Goal: Task Accomplishment & Management: Manage account settings

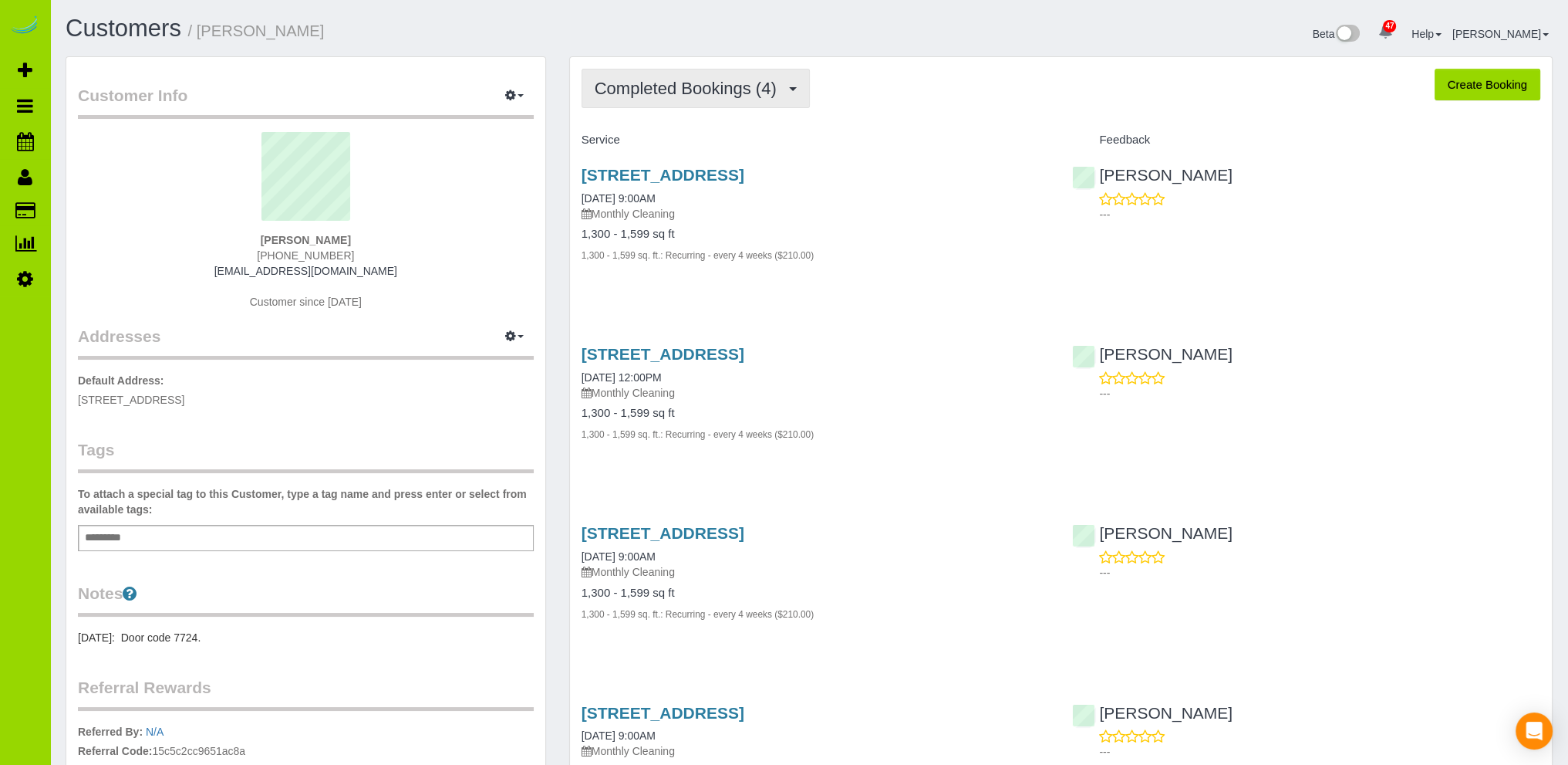
click at [705, 91] on span "Completed Bookings (4)" at bounding box center [689, 88] width 190 height 19
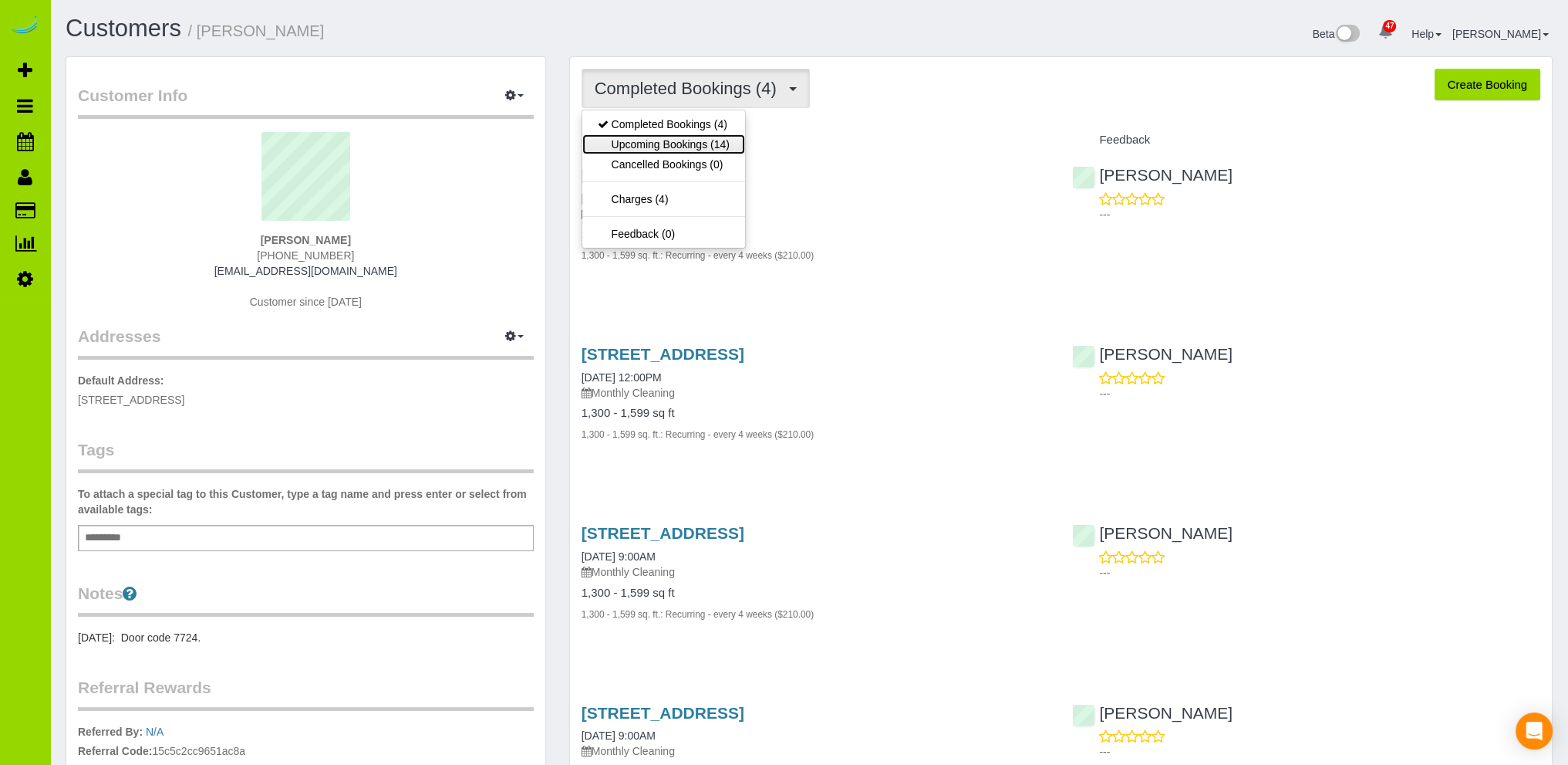
click at [704, 141] on link "Upcoming Bookings (14)" at bounding box center [663, 144] width 163 height 20
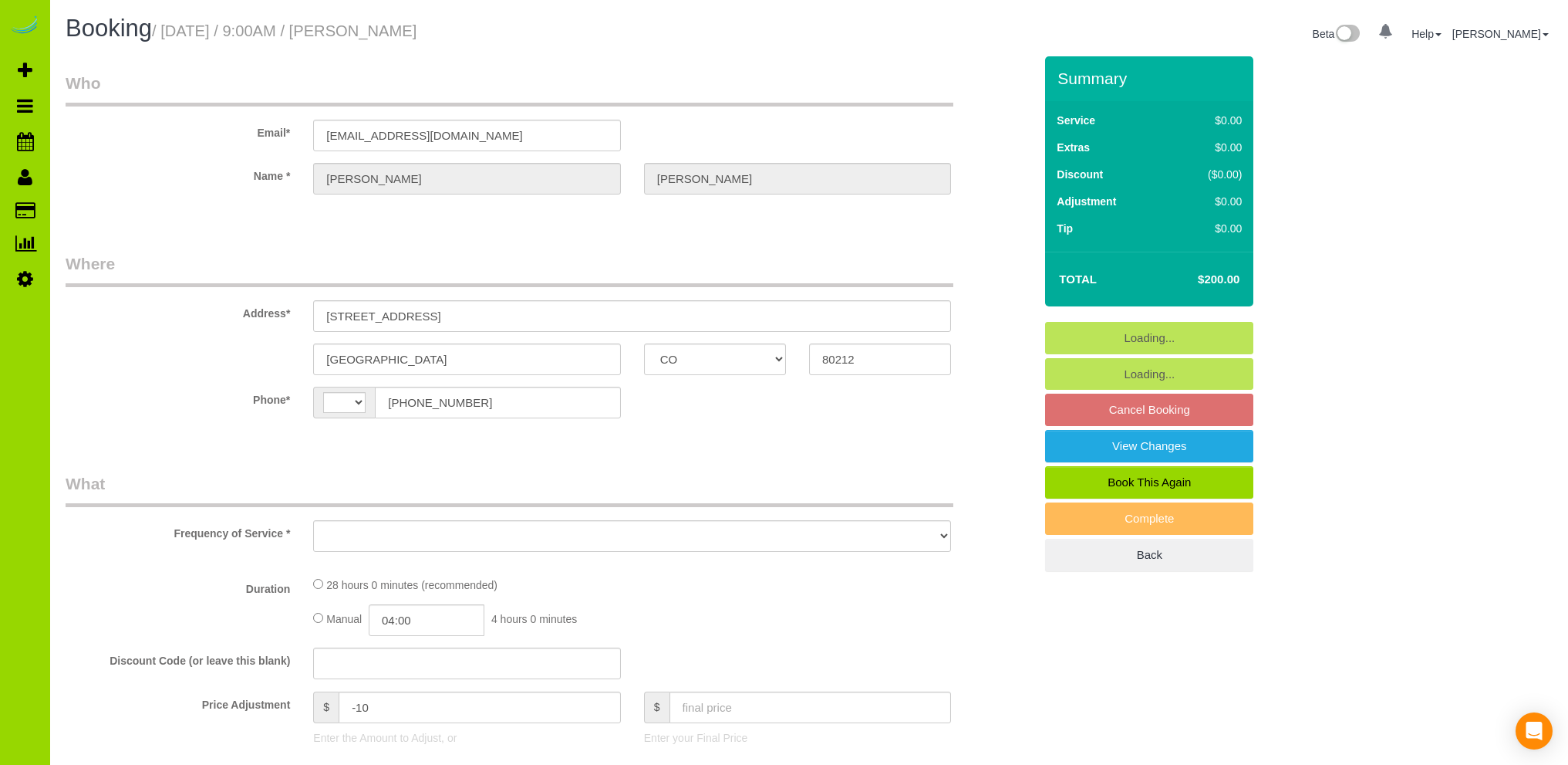
select select "CO"
select select "string:[GEOGRAPHIC_DATA]"
select select "object:1136"
select select "7"
select select "number:3"
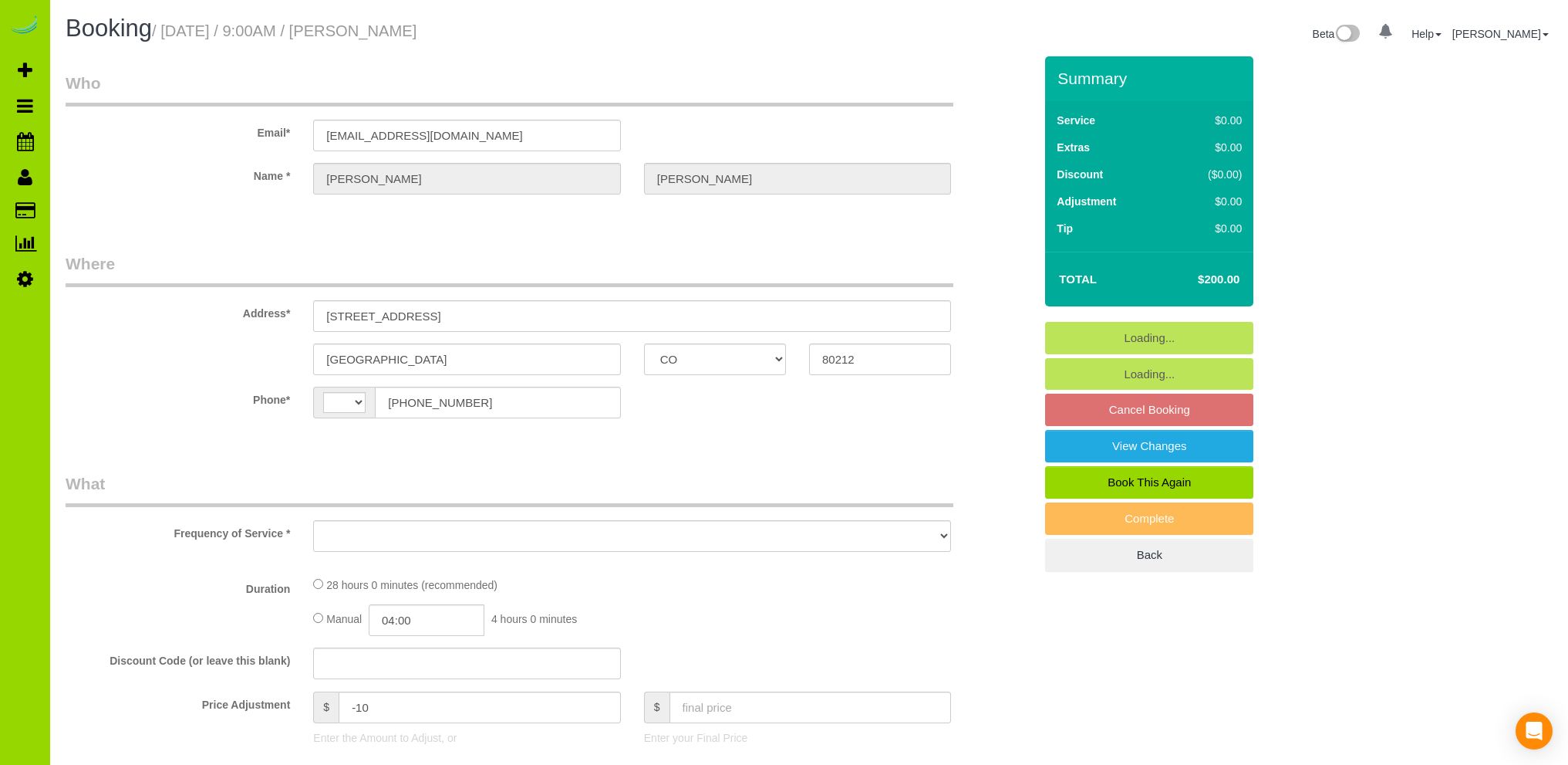
select select "number:14"
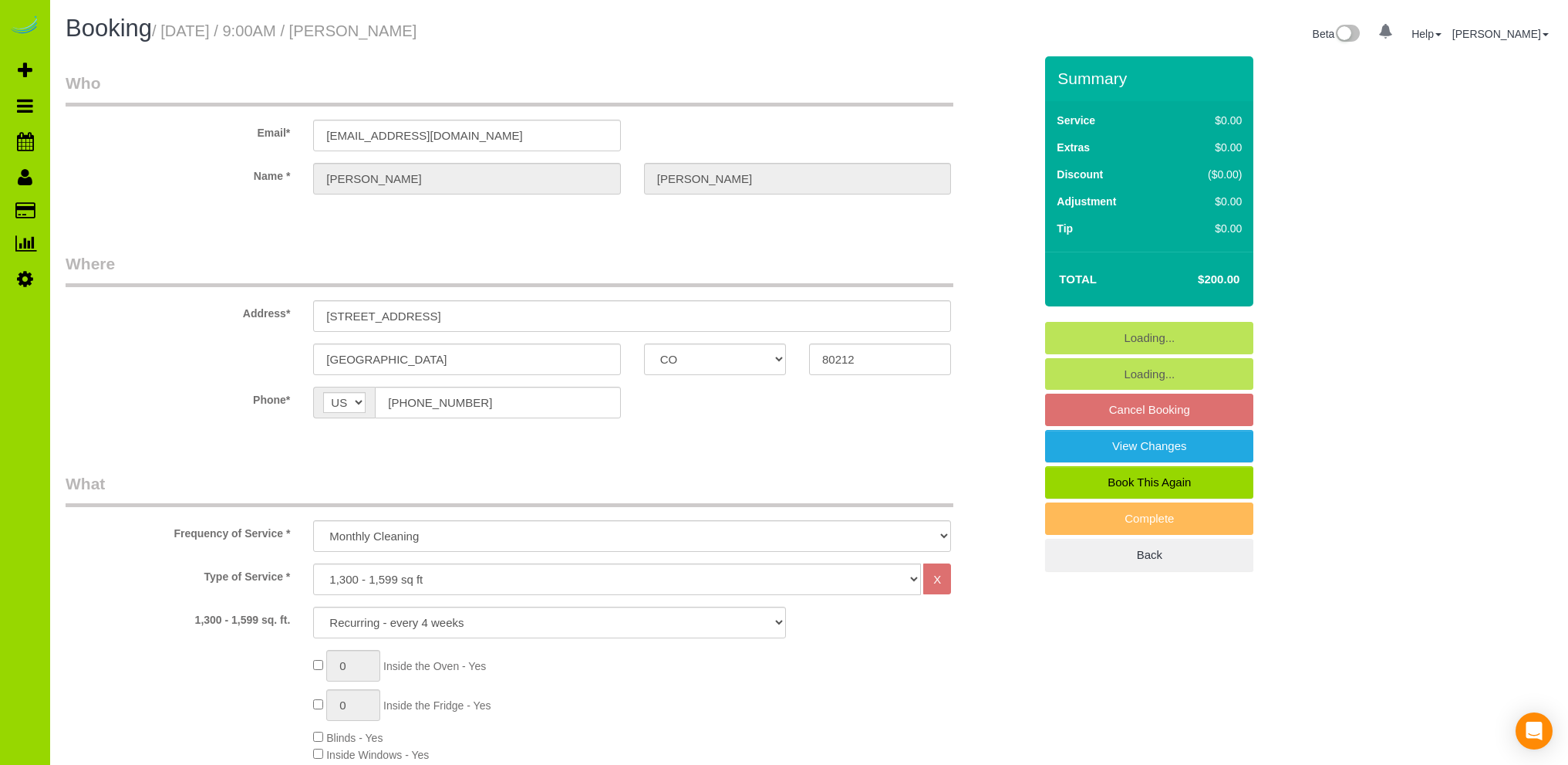
select select "spot1"
select select "object:1211"
select select "7"
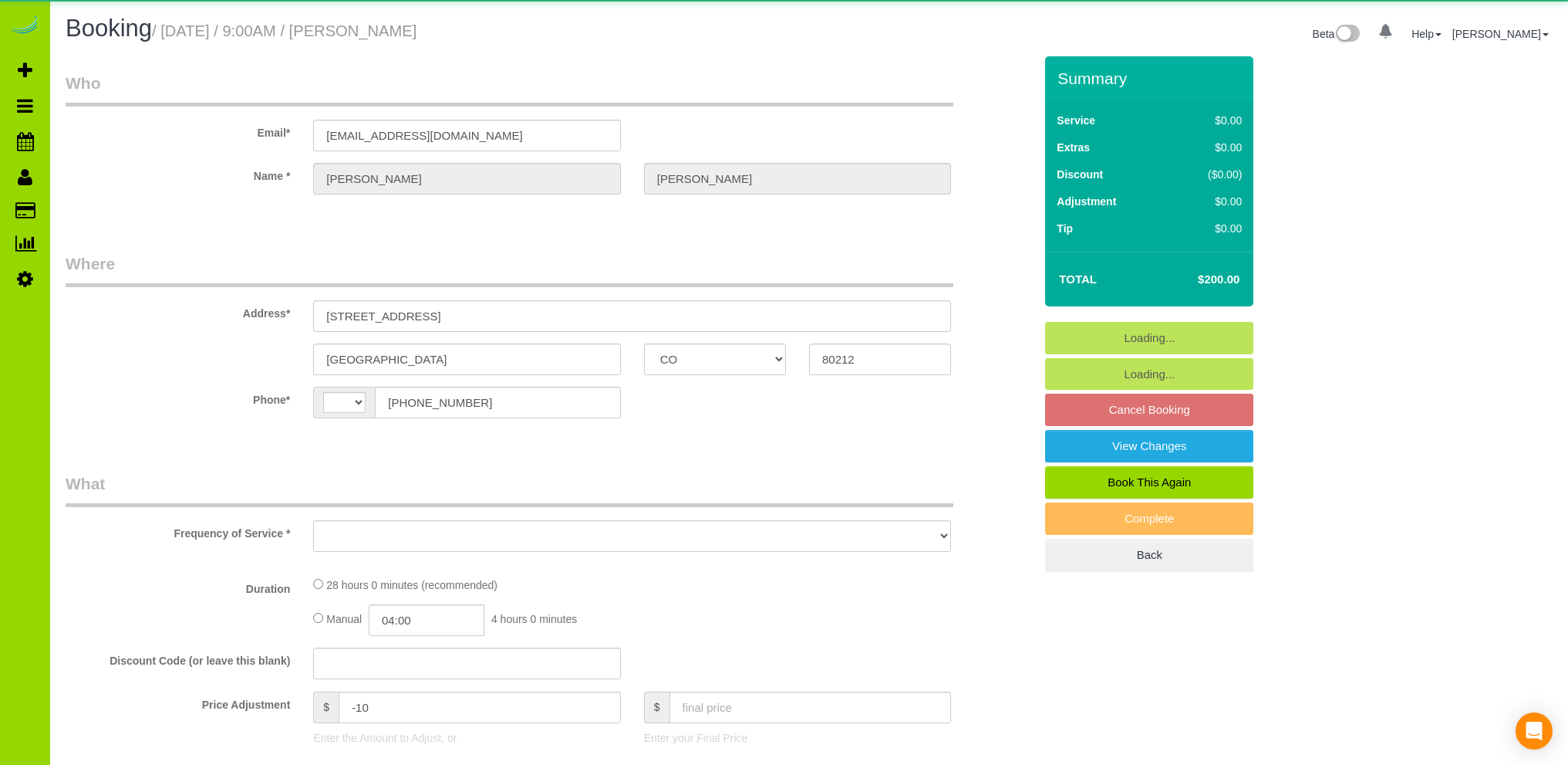
select select "CO"
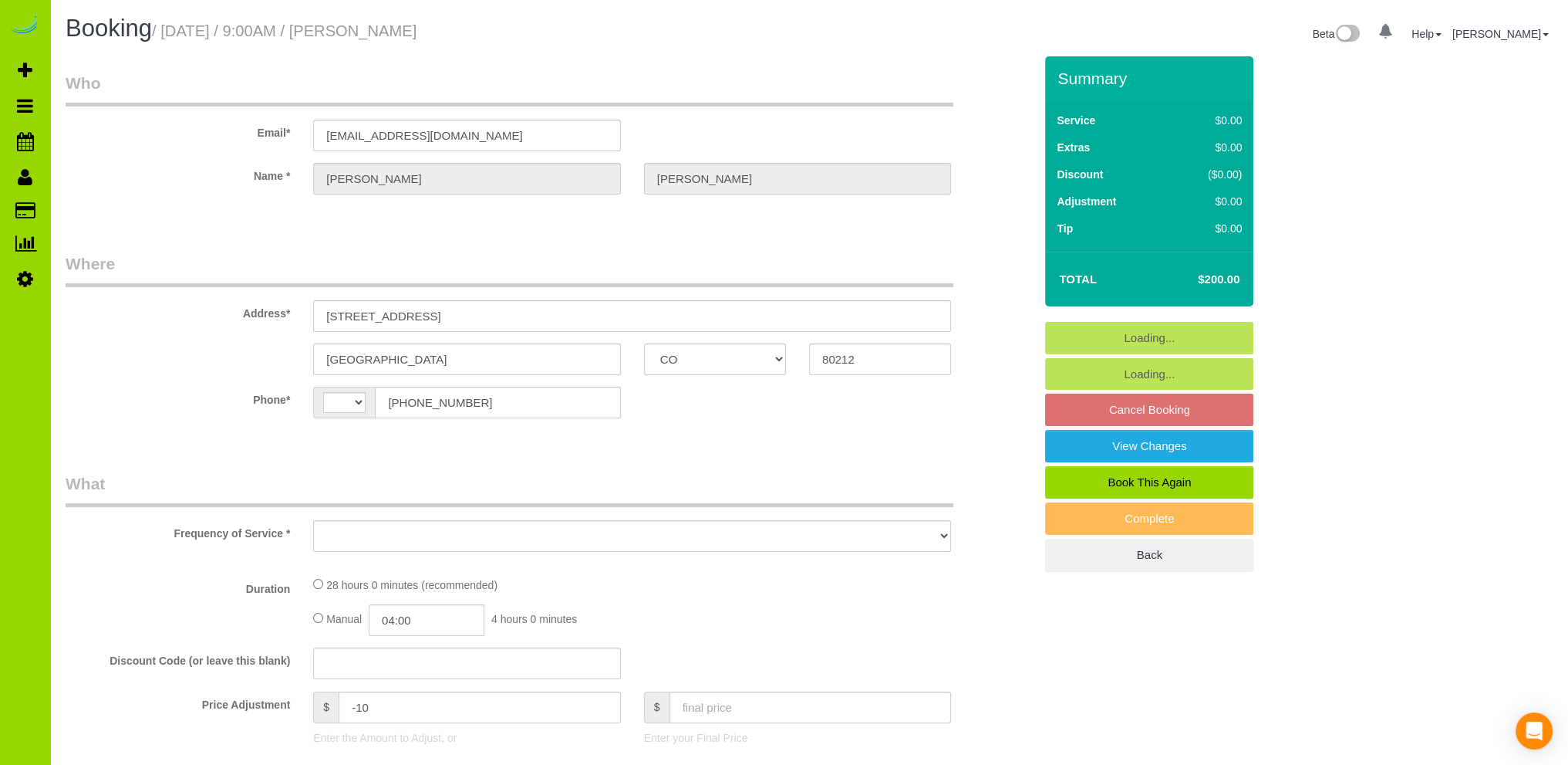
select select "object:555"
select select "string:fspay-8423c764-af41-4e43-9ad9-020638f66e1c"
select select "string:[GEOGRAPHIC_DATA]"
select select "spot1"
select select "number:3"
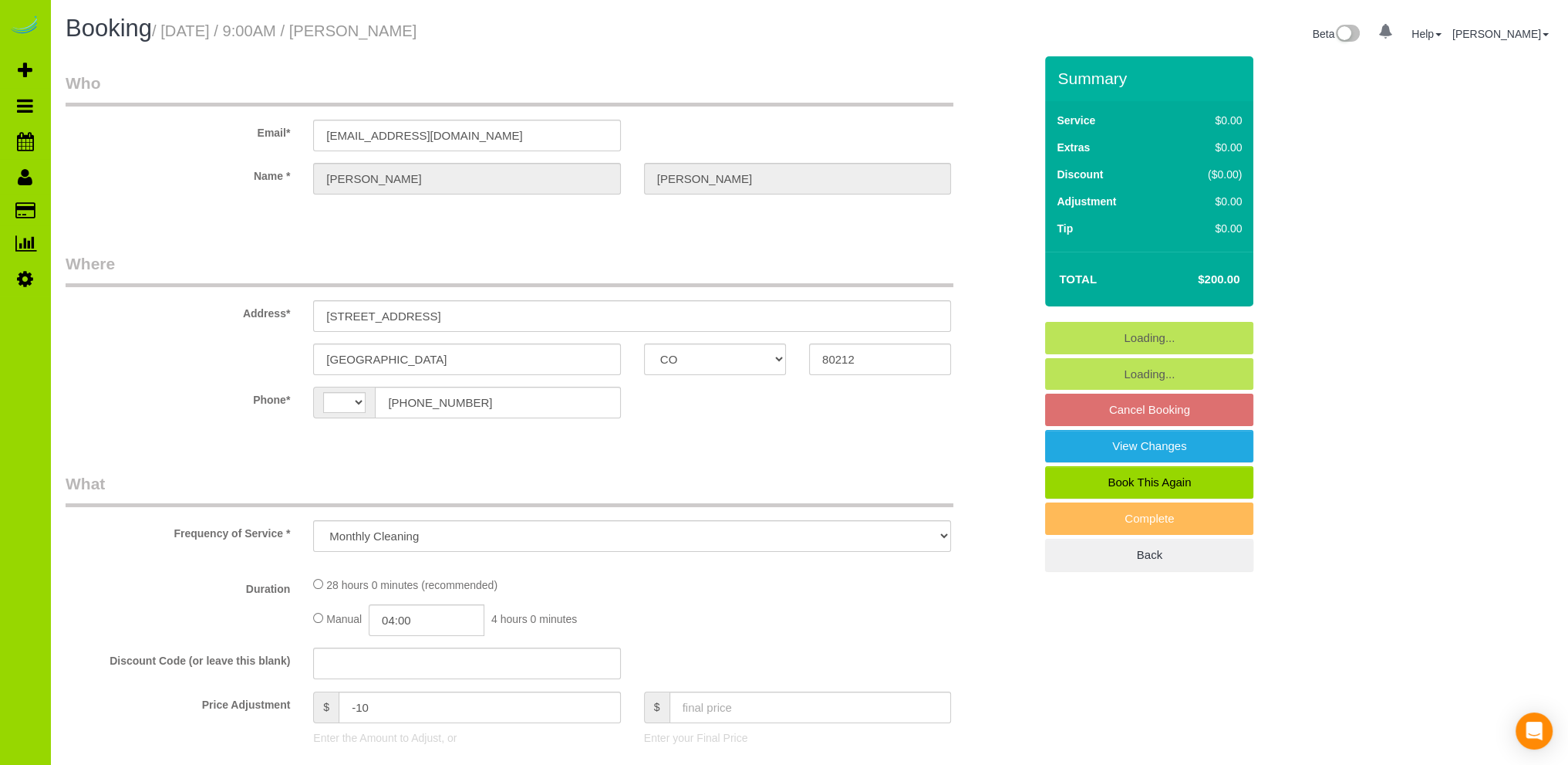
select select "number:14"
select select "object:1144"
select select "7"
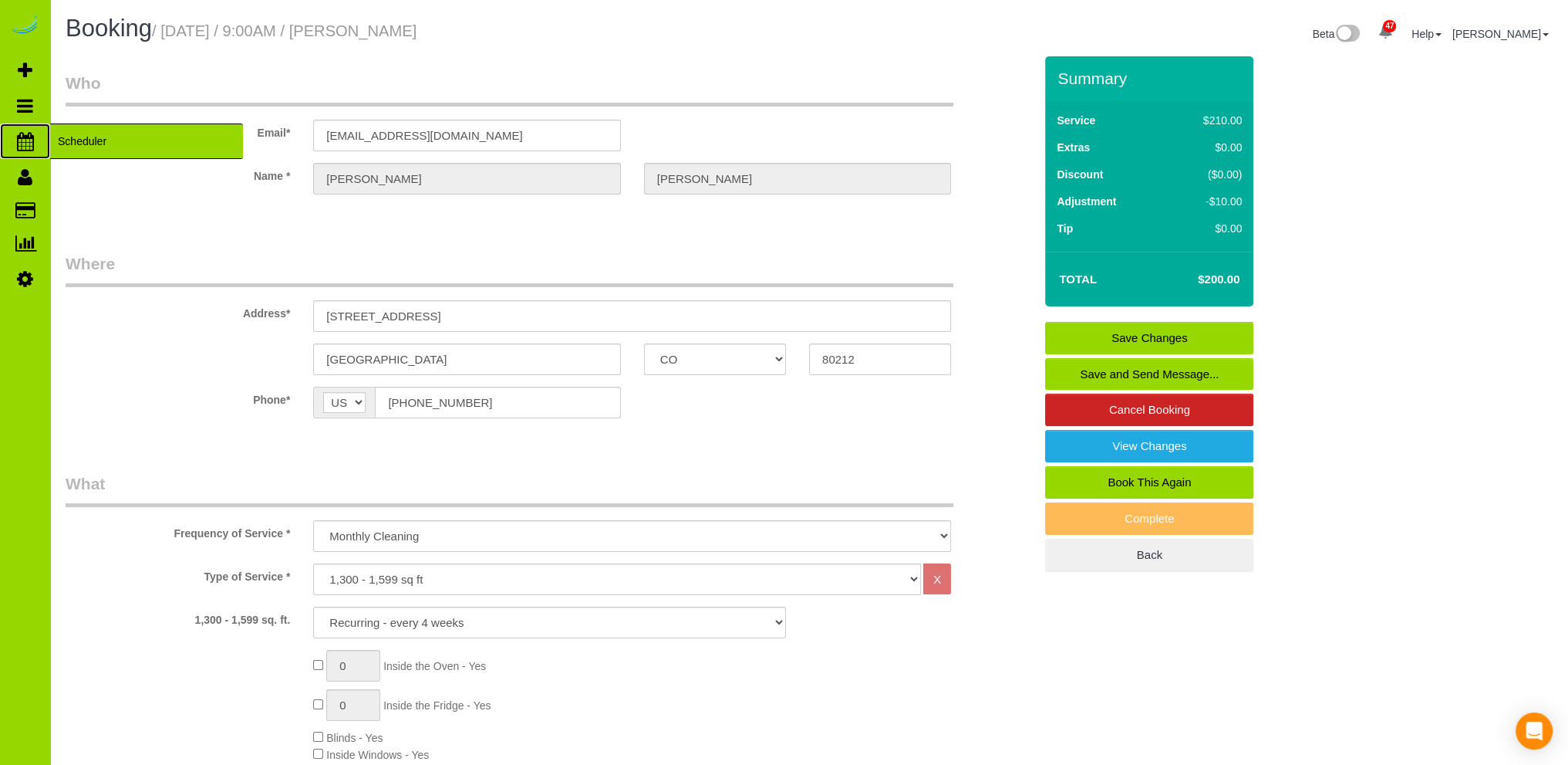
click at [85, 141] on span "Scheduler" at bounding box center [146, 142] width 193 height 36
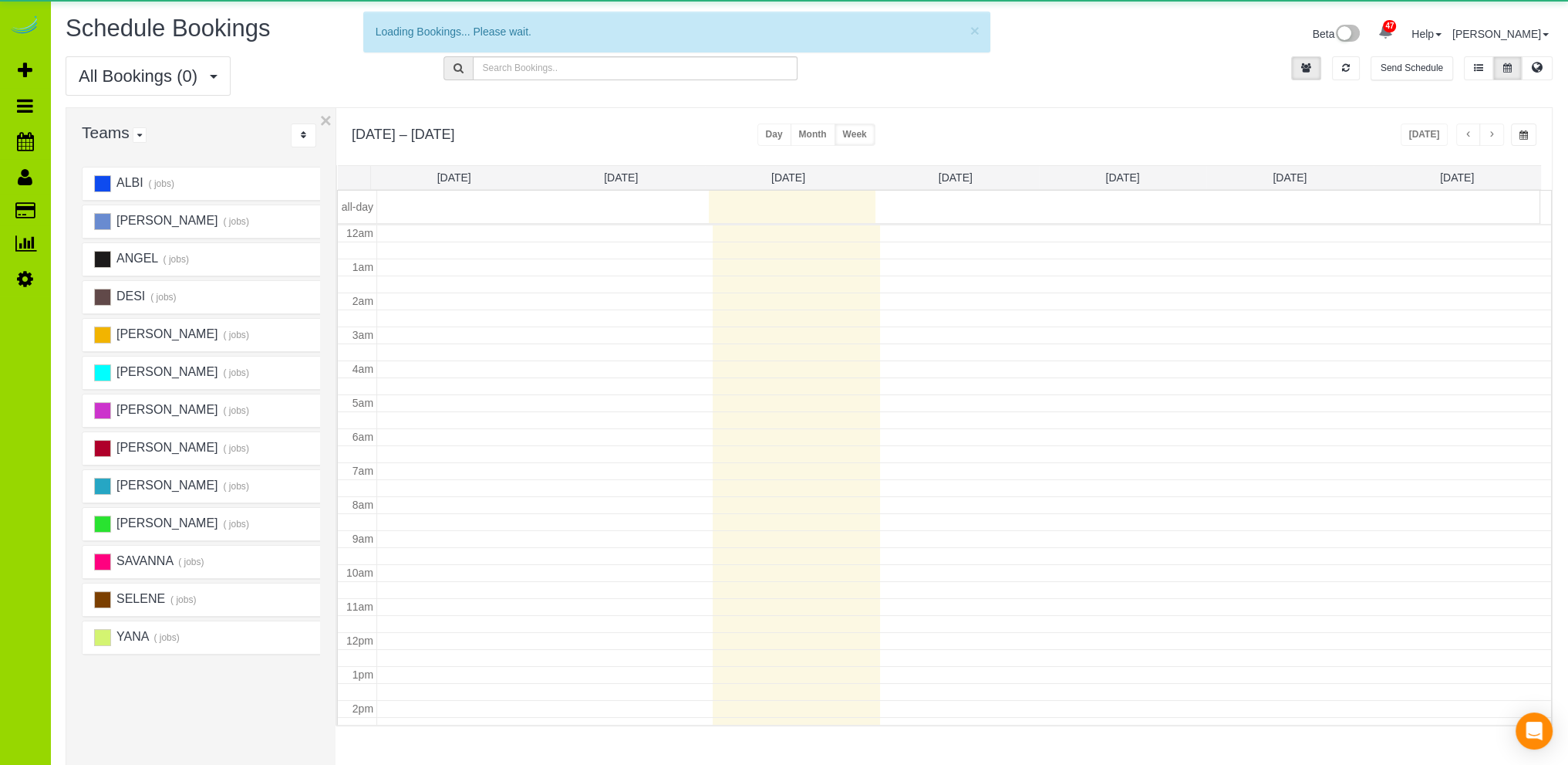
scroll to position [203, 0]
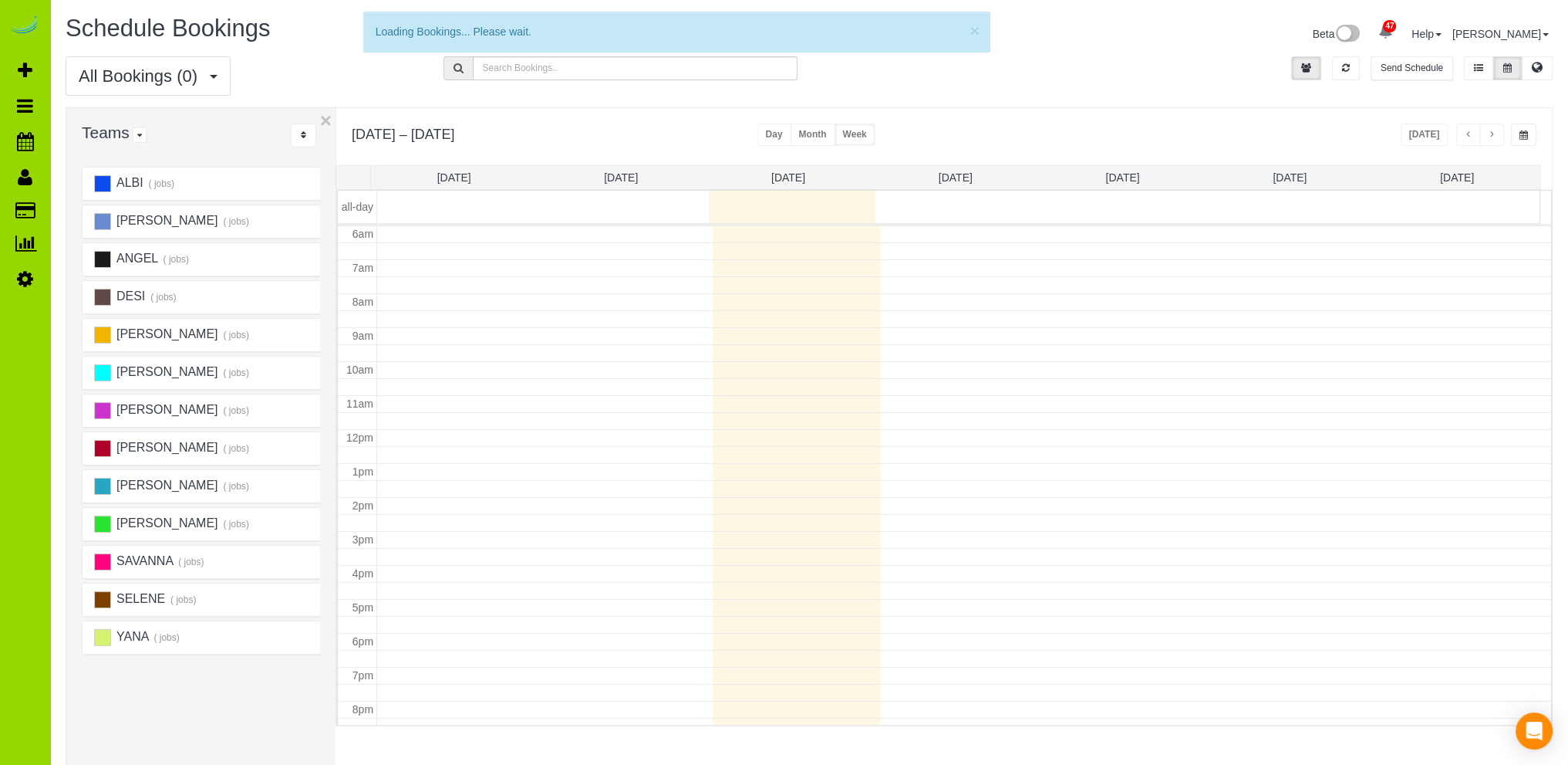
click at [1145, 42] on div "Beta 47 Your Notifications You have 0 alerts × You have 1 to charge for 09/19/2…" at bounding box center [1186, 36] width 755 height 41
click at [299, 36] on h1 "Schedule Bookings" at bounding box center [431, 28] width 732 height 26
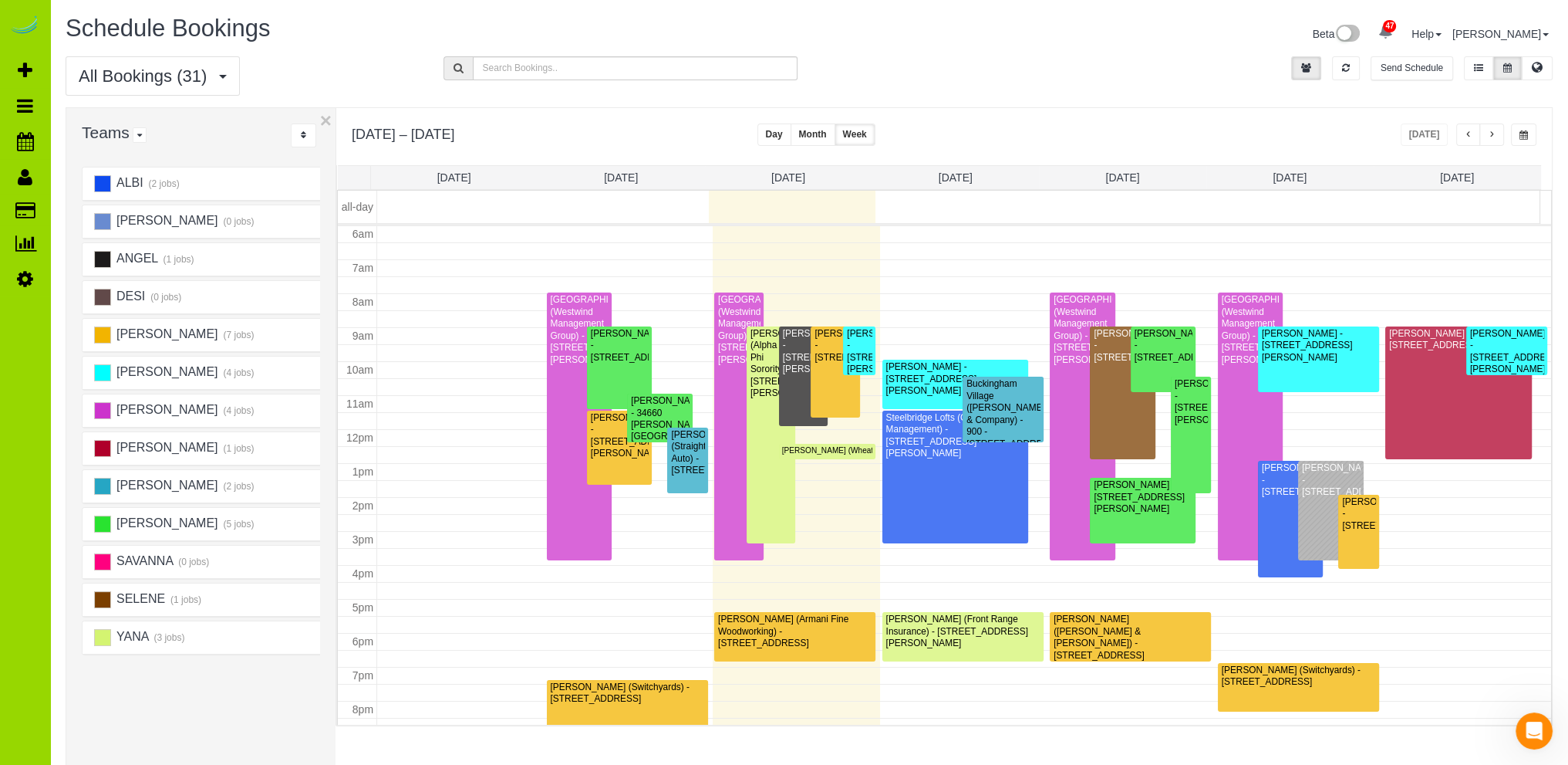
scroll to position [0, 0]
click at [1524, 720] on icon "Open Intercom Messenger" at bounding box center [1532, 729] width 25 height 25
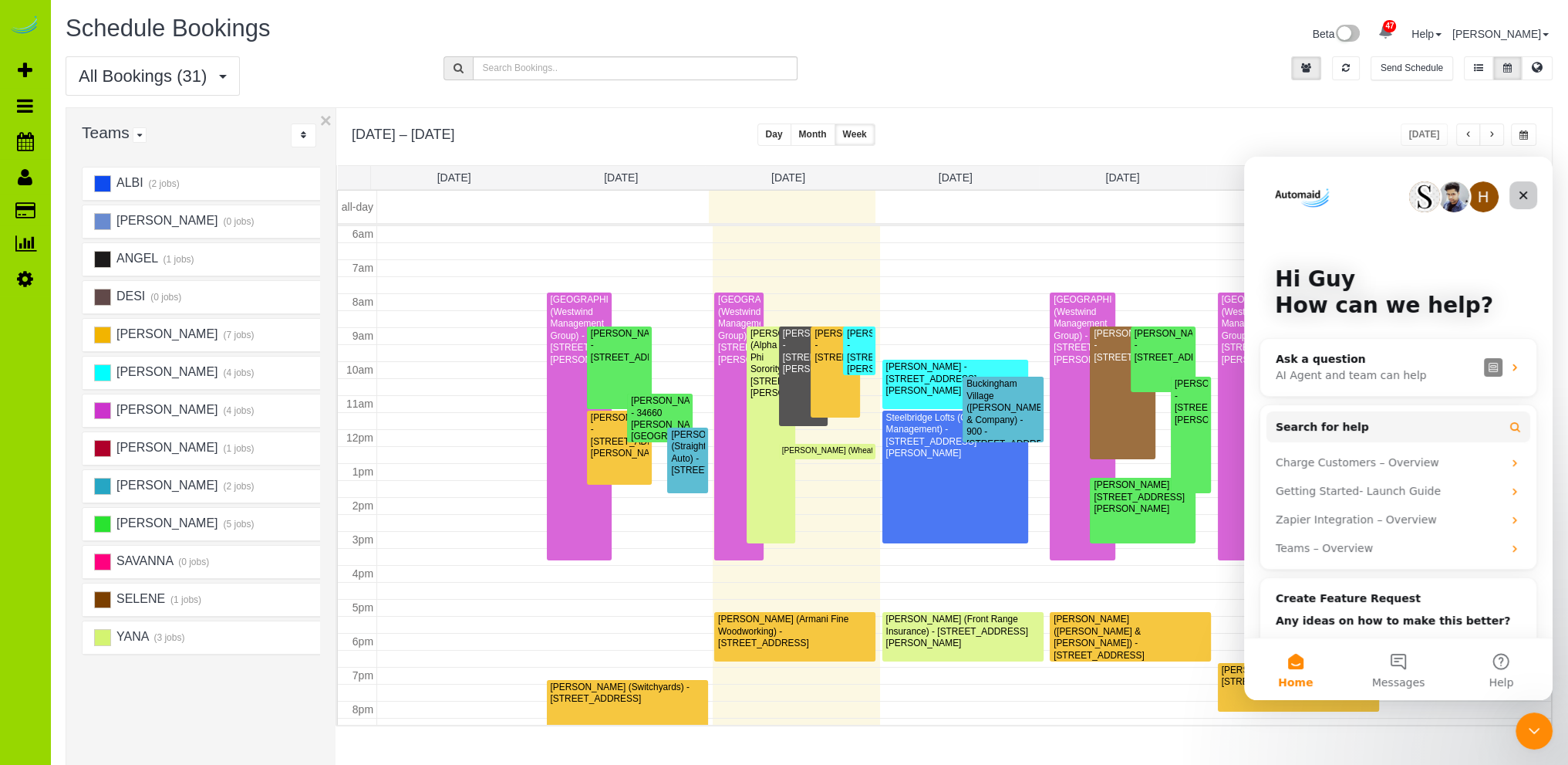
click at [1521, 195] on icon "Close" at bounding box center [1523, 195] width 12 height 12
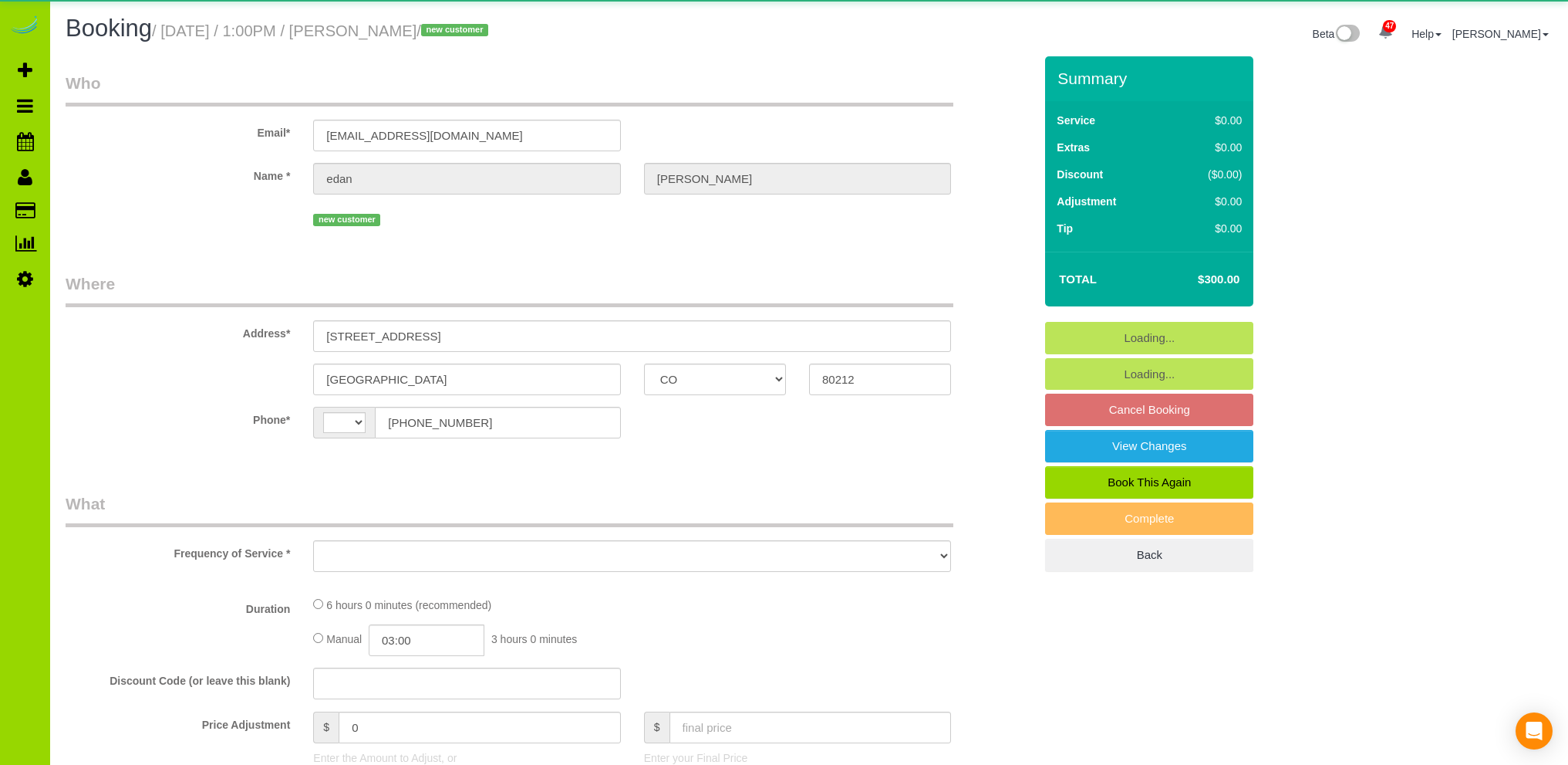
select select "CO"
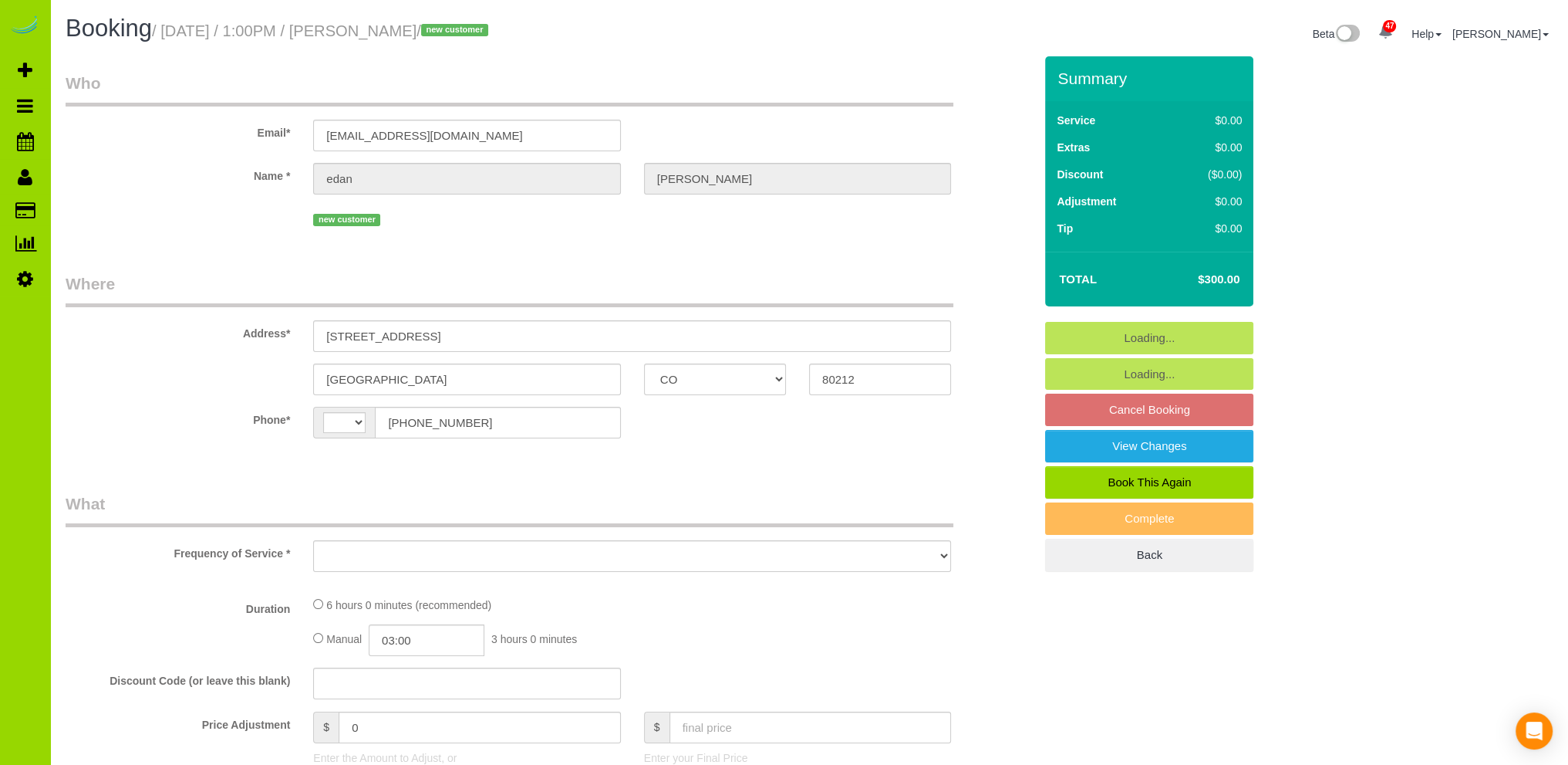
select select "spot1"
select select "number:69"
select select "number:4"
select select "number:14"
select select "string:[GEOGRAPHIC_DATA]"
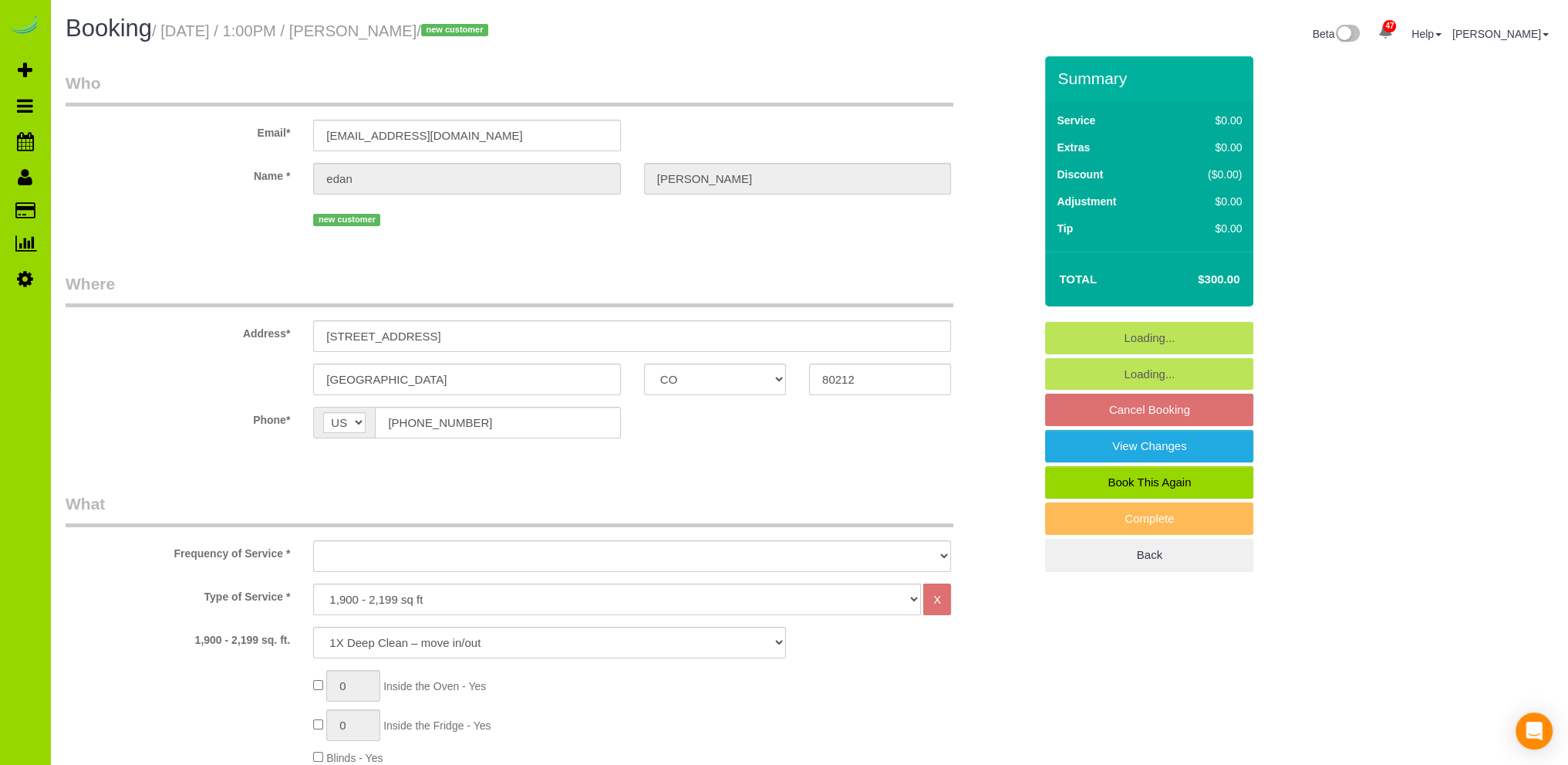
select select "object:1302"
select select "string:fspay-1ef11cb7-4c42-4135-b912-77e5033116d7"
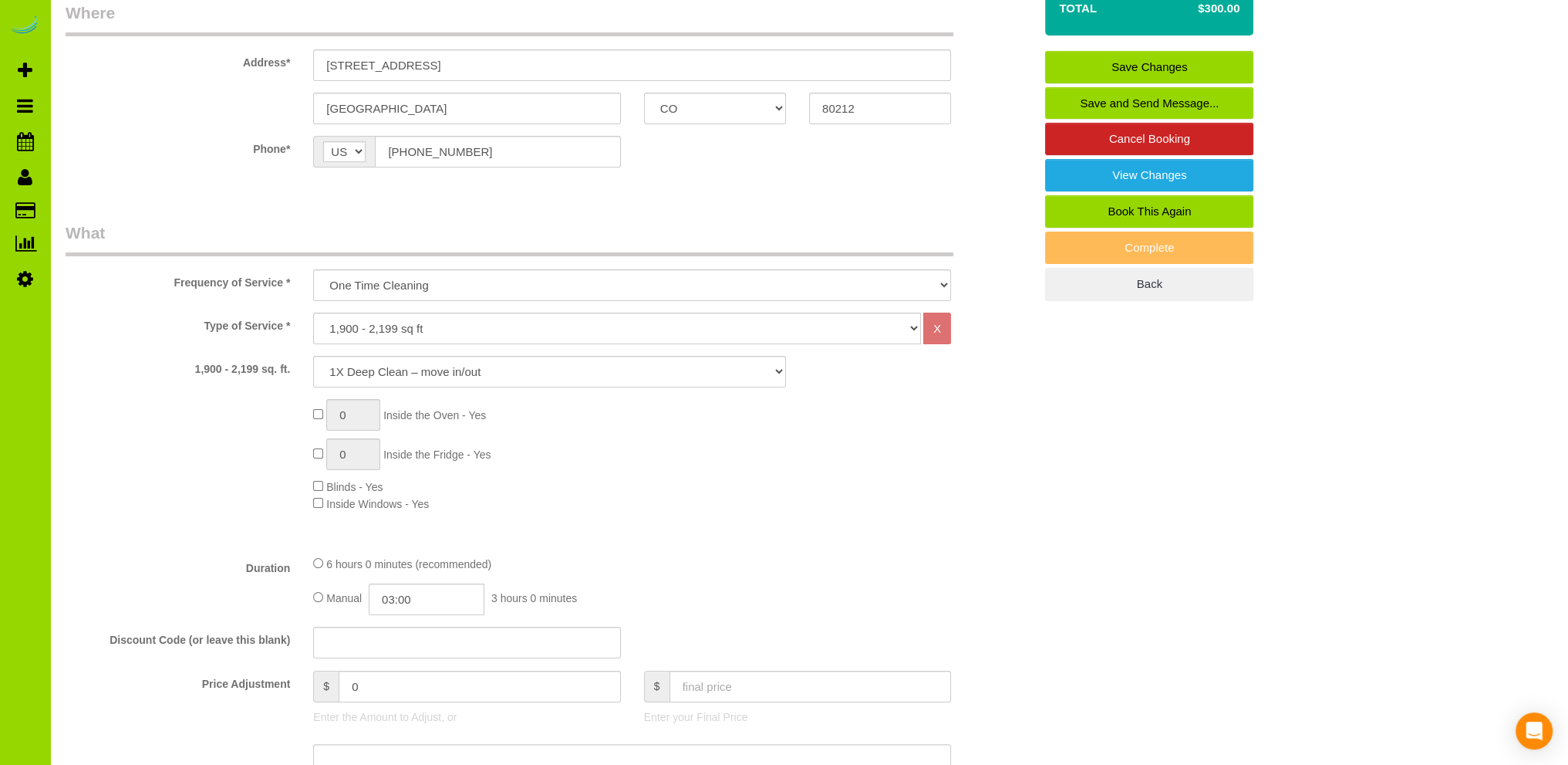
scroll to position [308, 0]
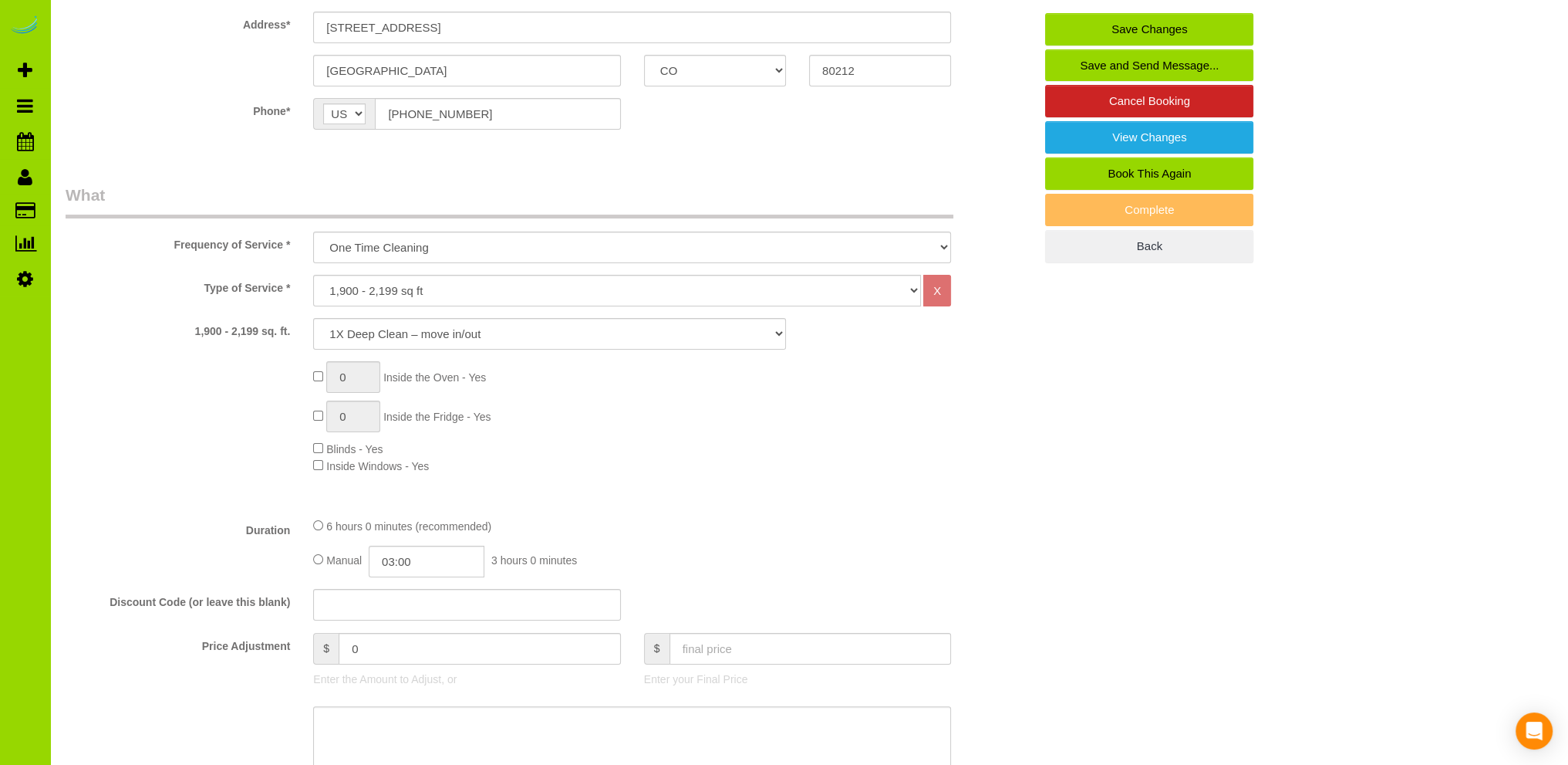
select select "object:1306"
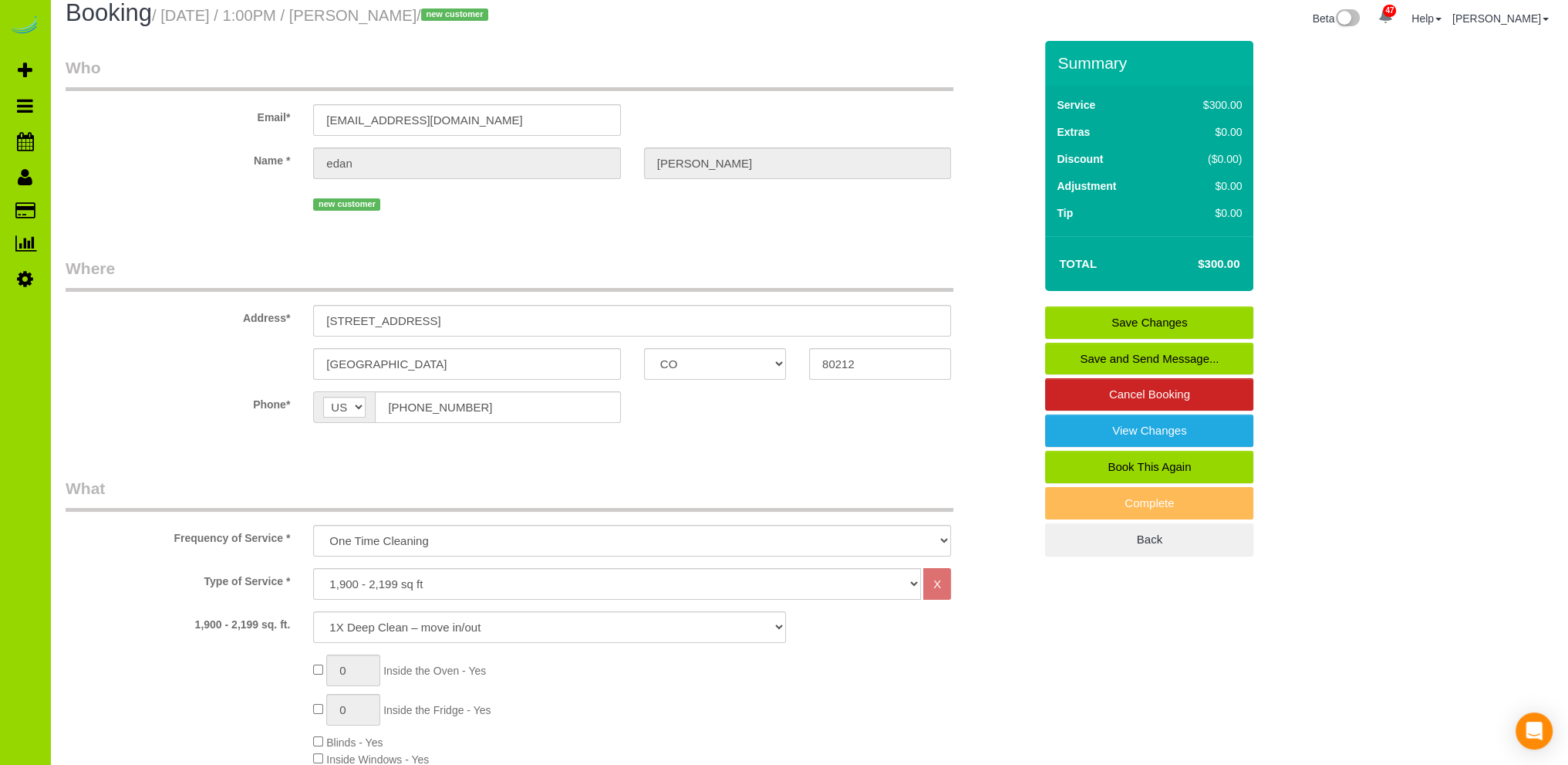
scroll to position [463, 0]
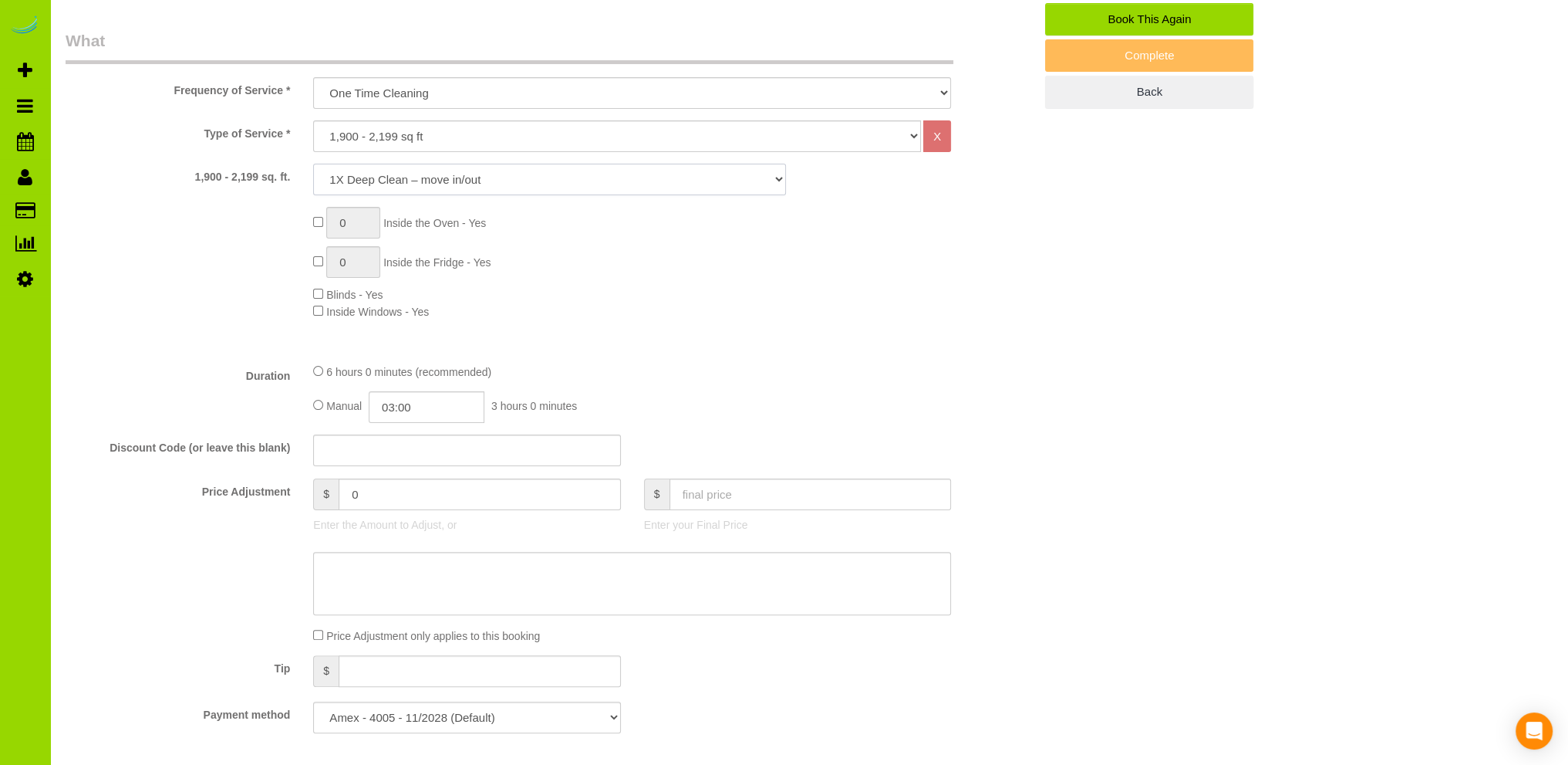
click at [520, 166] on select "1X Deep Clean – move in/out 1X Deep Clean – sale ready 1X Deep Clean – other 1X…" at bounding box center [549, 179] width 473 height 32
select select "3"
click at [313, 164] on select "1X Deep Clean – move in/out 1X Deep Clean – sale ready 1X Deep Clean – other 1X…" at bounding box center [549, 179] width 473 height 32
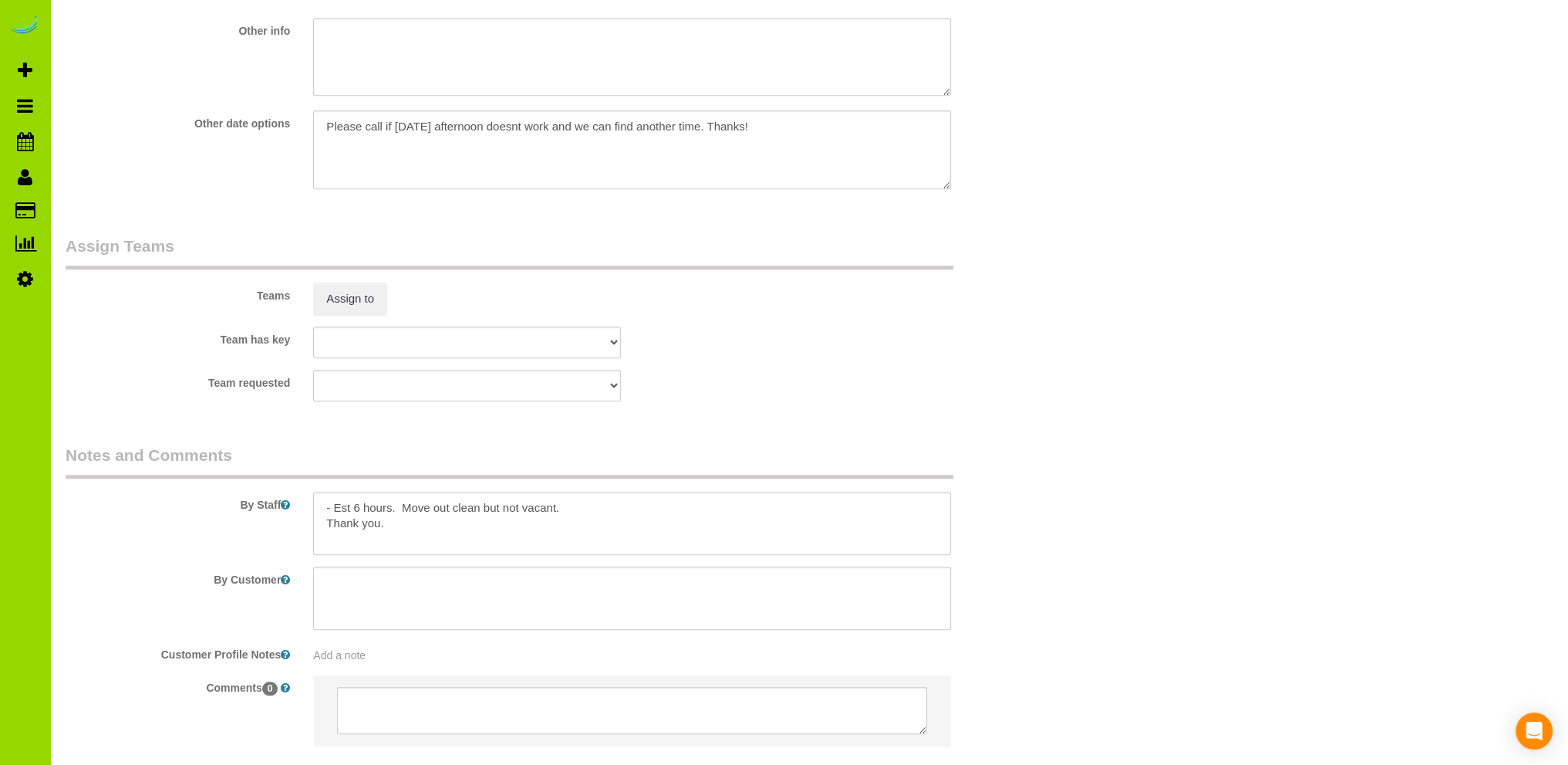
scroll to position [2007, 0]
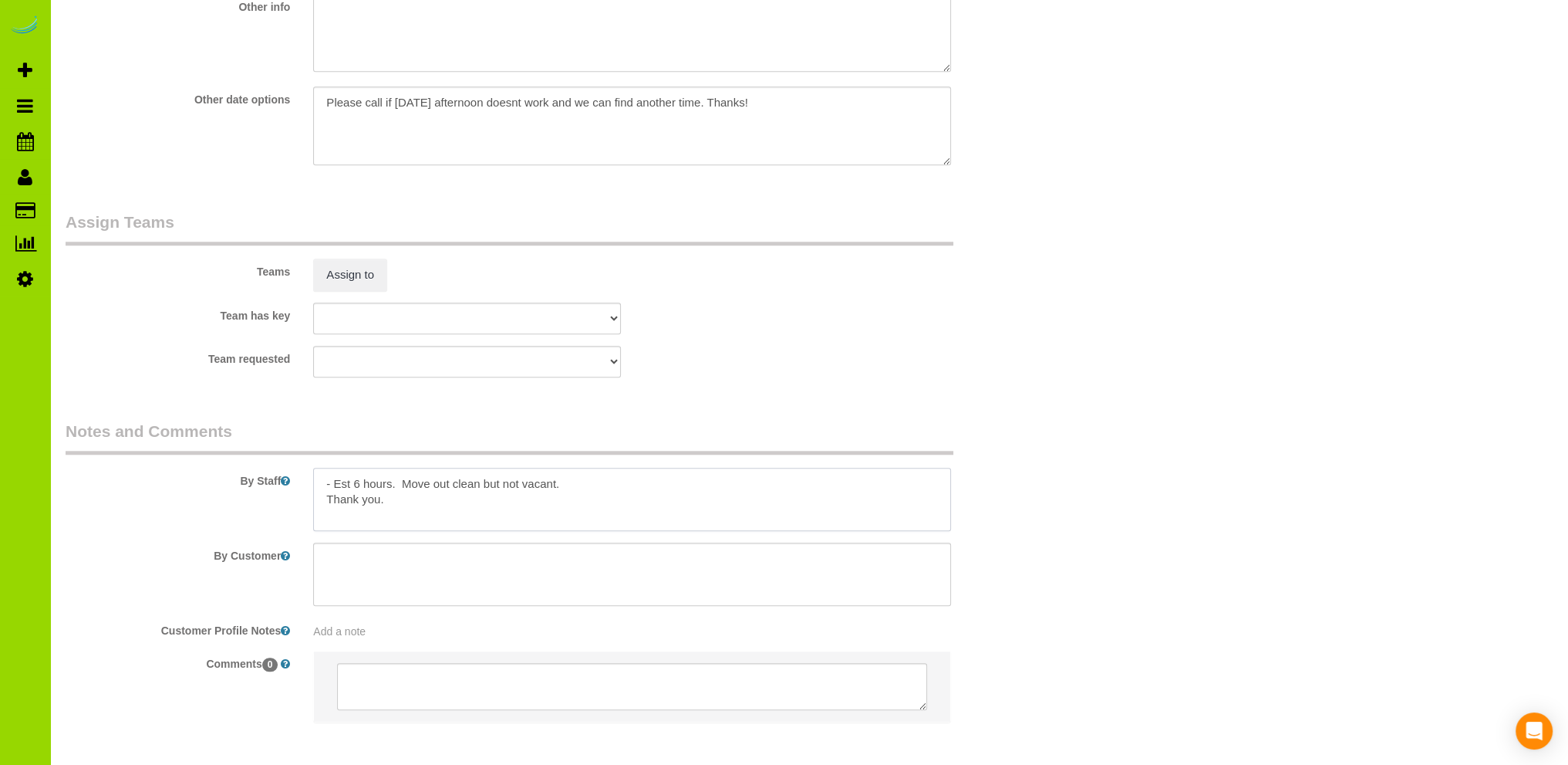
click at [574, 484] on textarea at bounding box center [632, 499] width 638 height 63
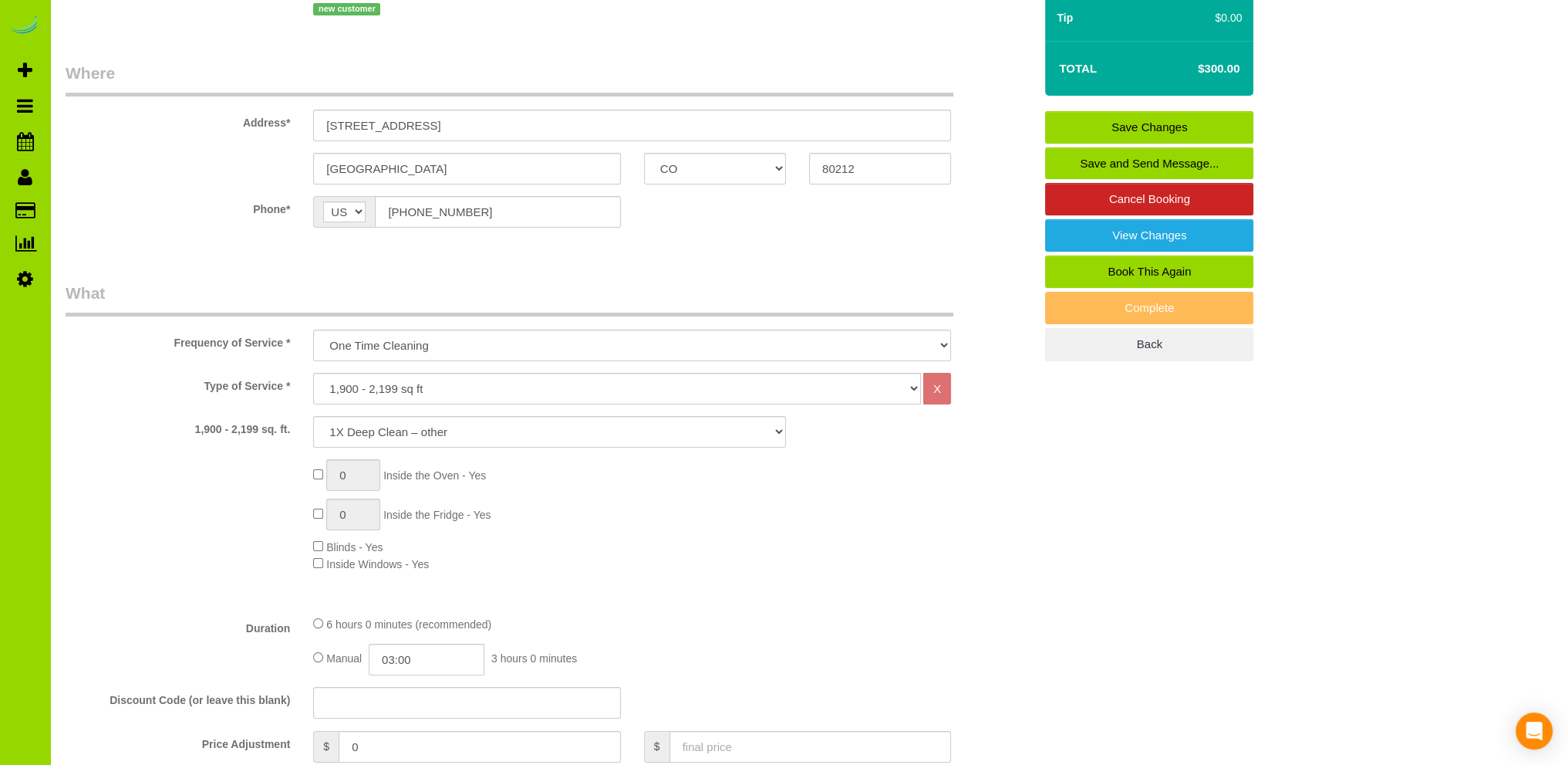
scroll to position [0, 0]
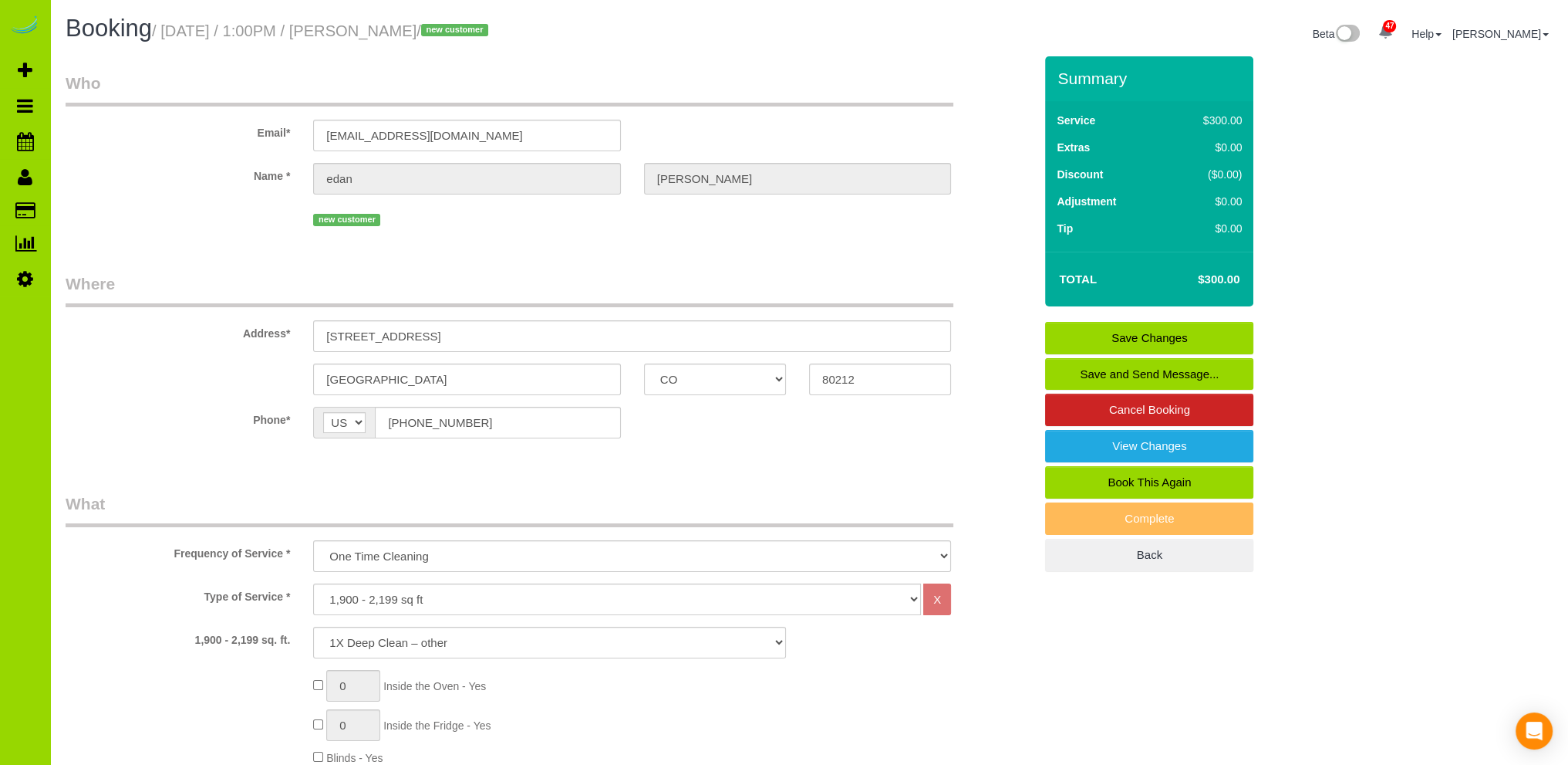
type textarea "- Est 6 hours. Thank you."
click at [1118, 332] on link "Save Changes" at bounding box center [1149, 338] width 208 height 32
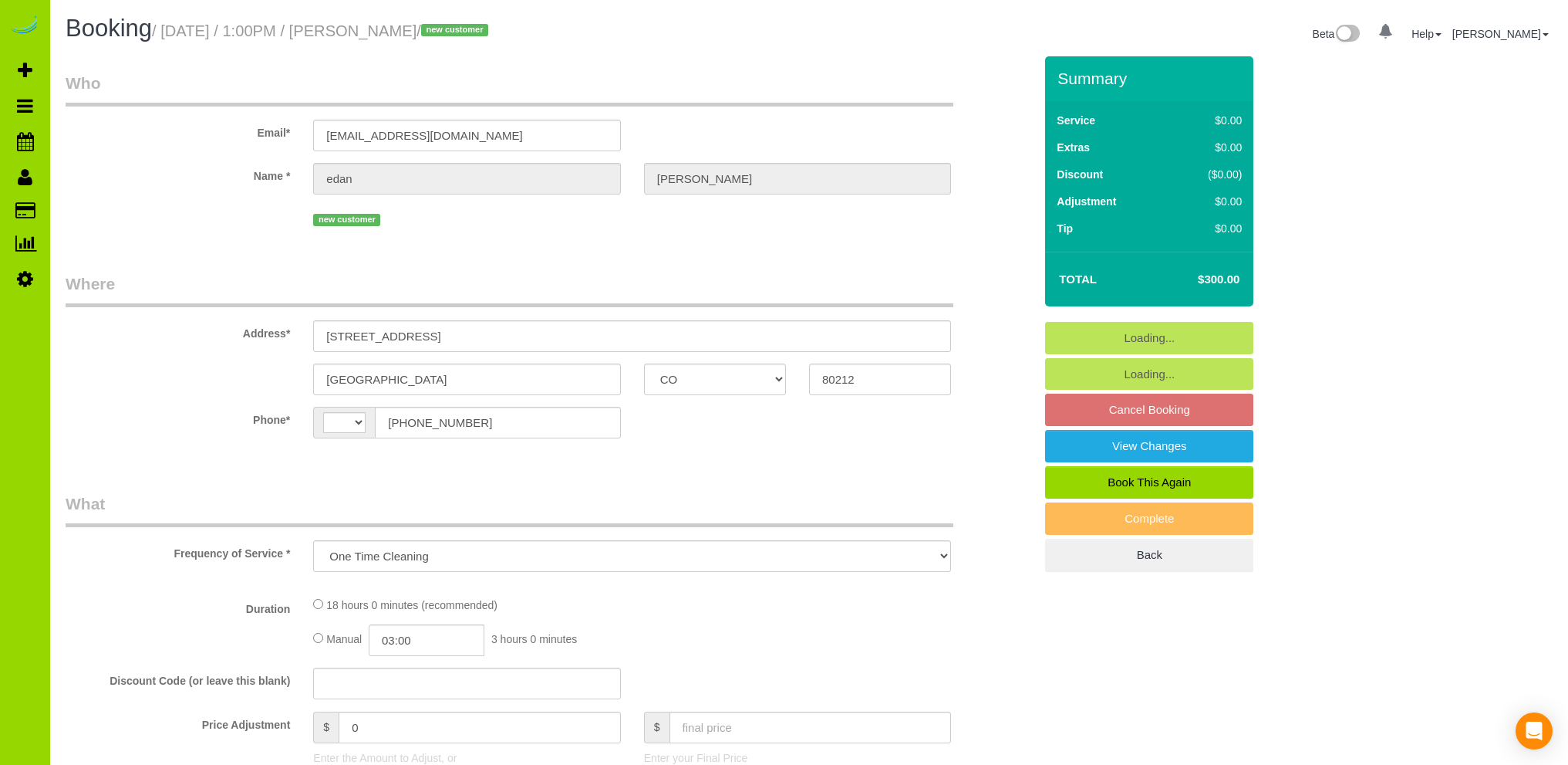
select select "CO"
select select "spot1"
select select "string:fspay-1ef11cb7-4c42-4135-b912-77e5033116d7"
select select "number:69"
select select "number:4"
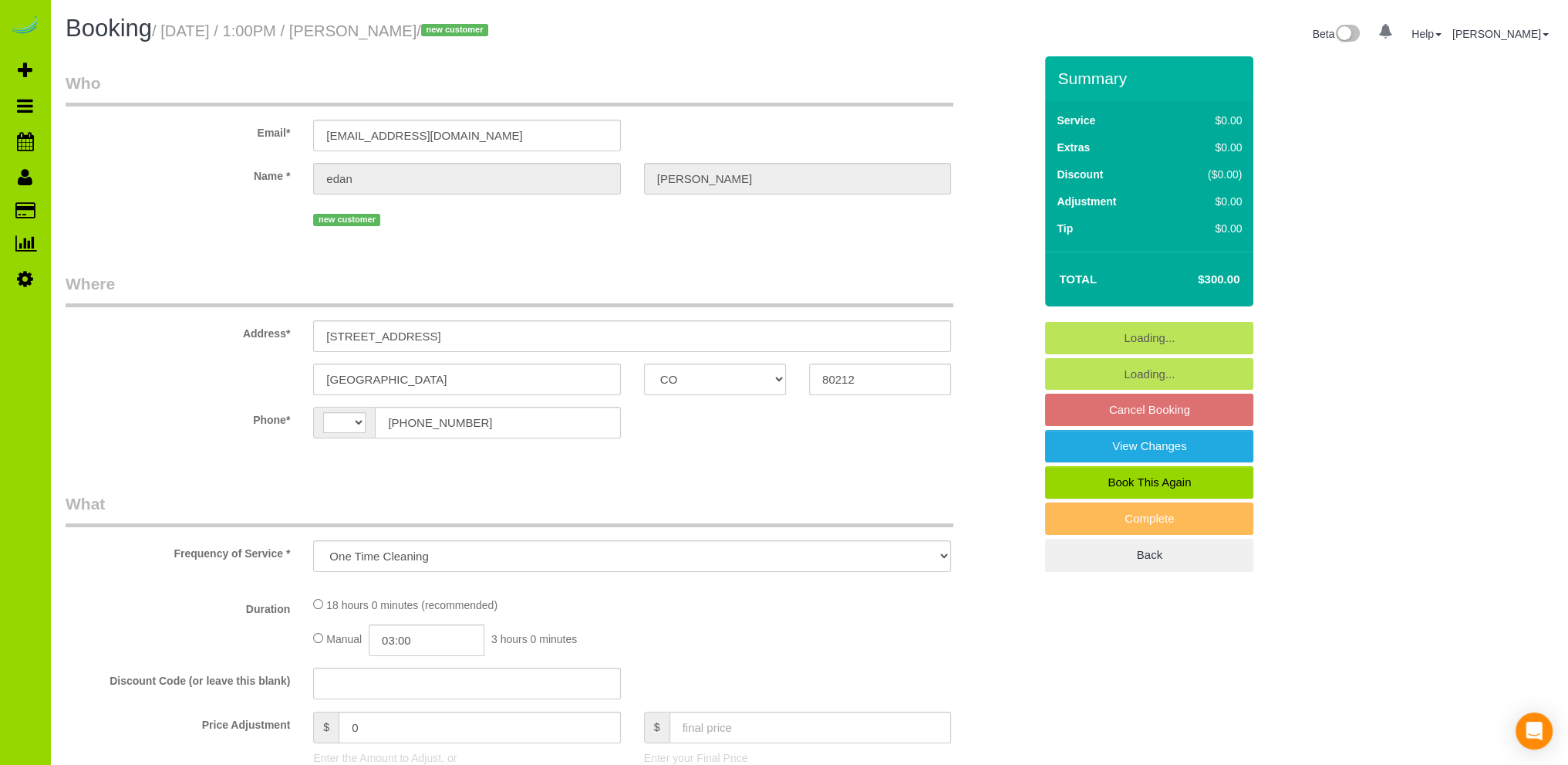
select select "number:14"
select select "string:[GEOGRAPHIC_DATA]"
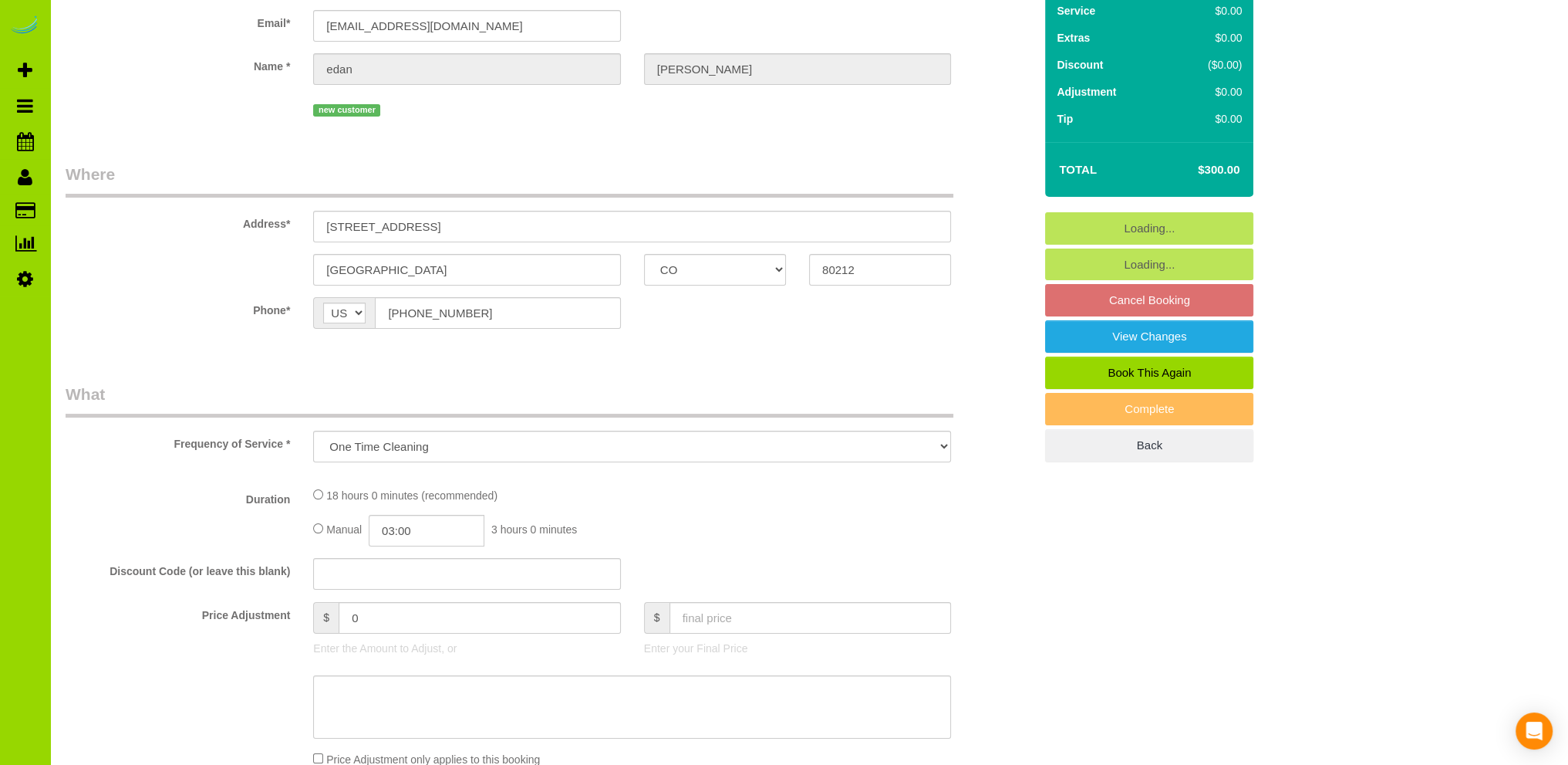
scroll to position [155, 0]
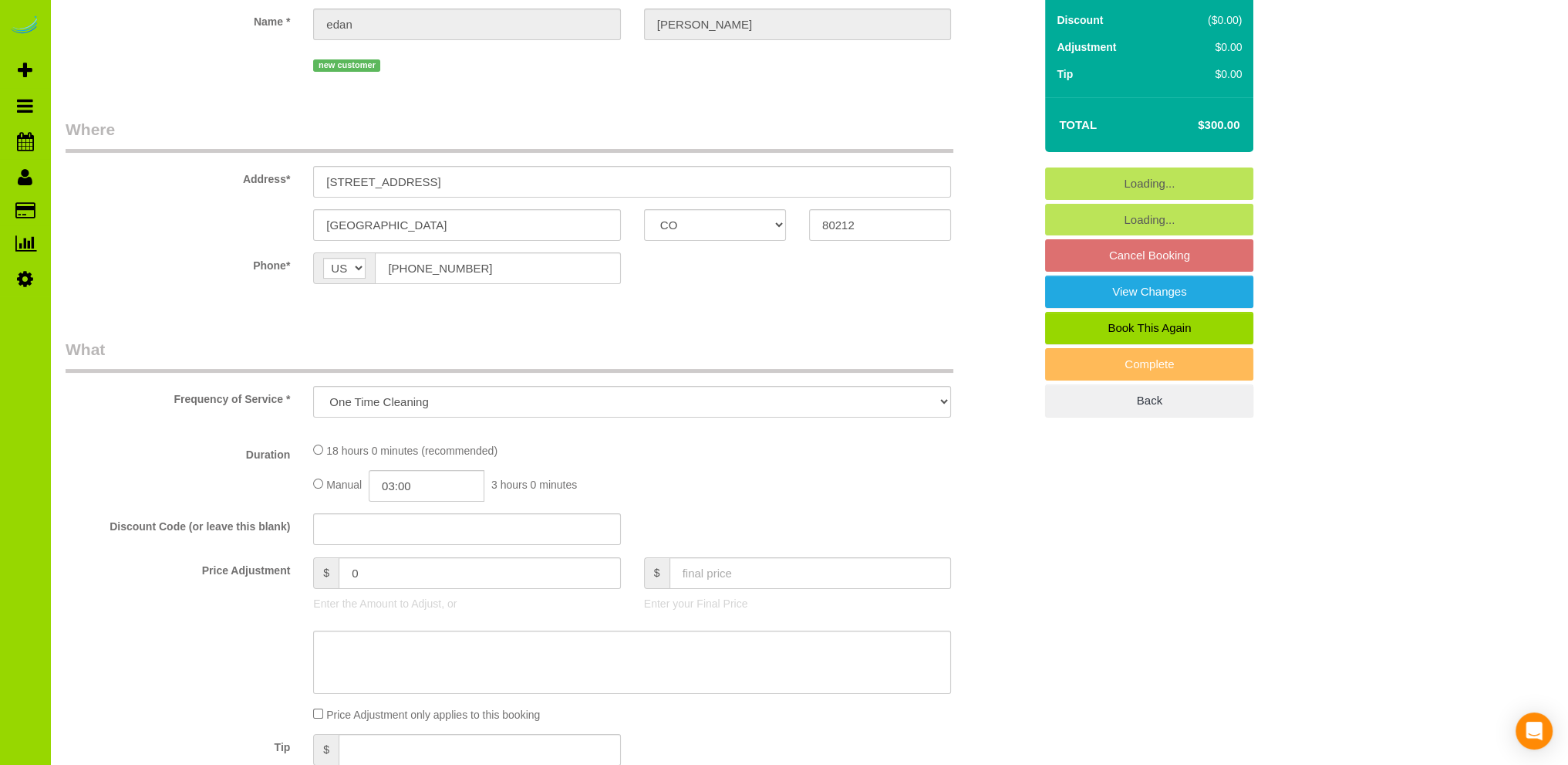
select select "object:1076"
select select "spot6"
select select "3"
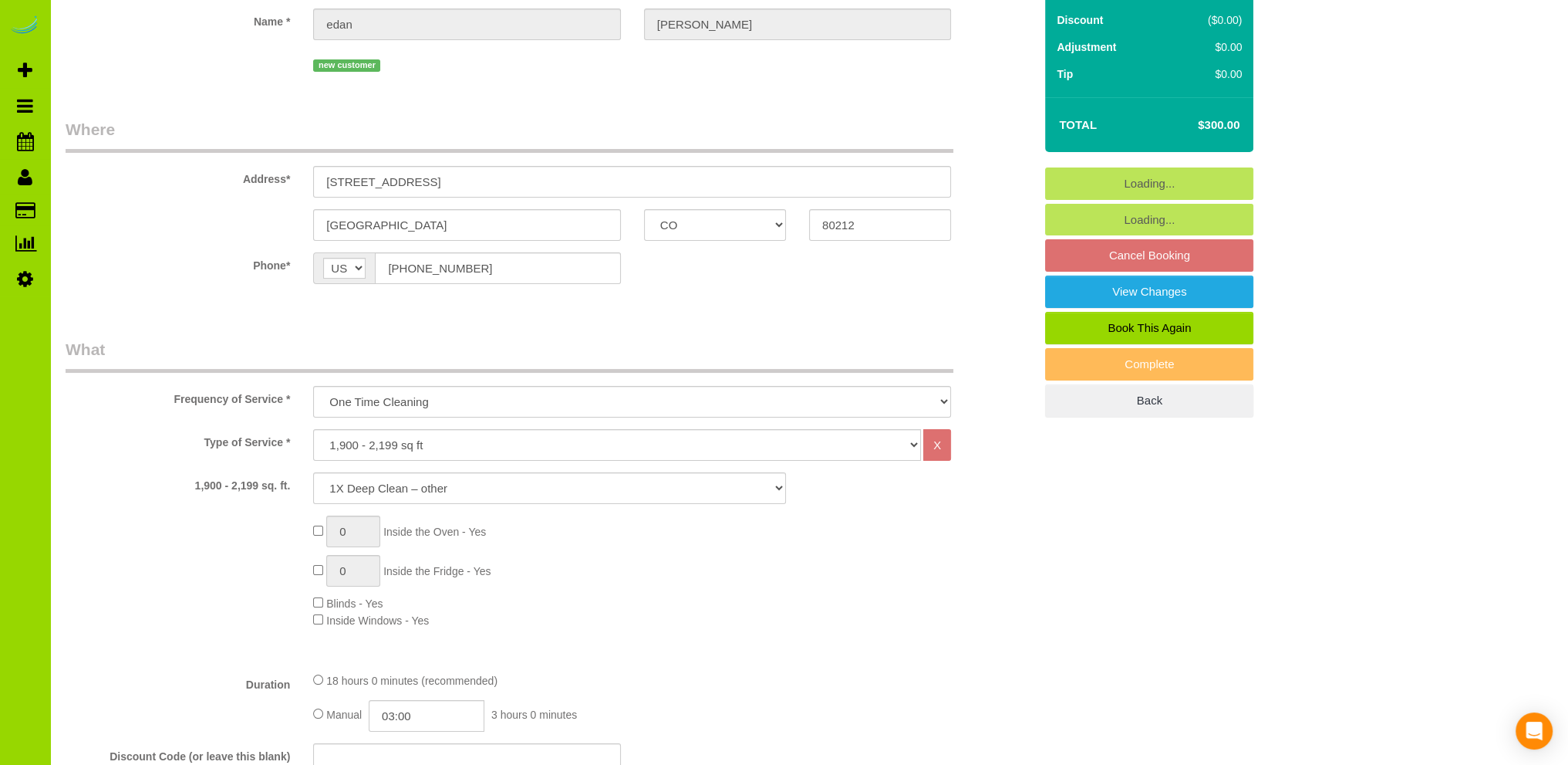
select select "3"
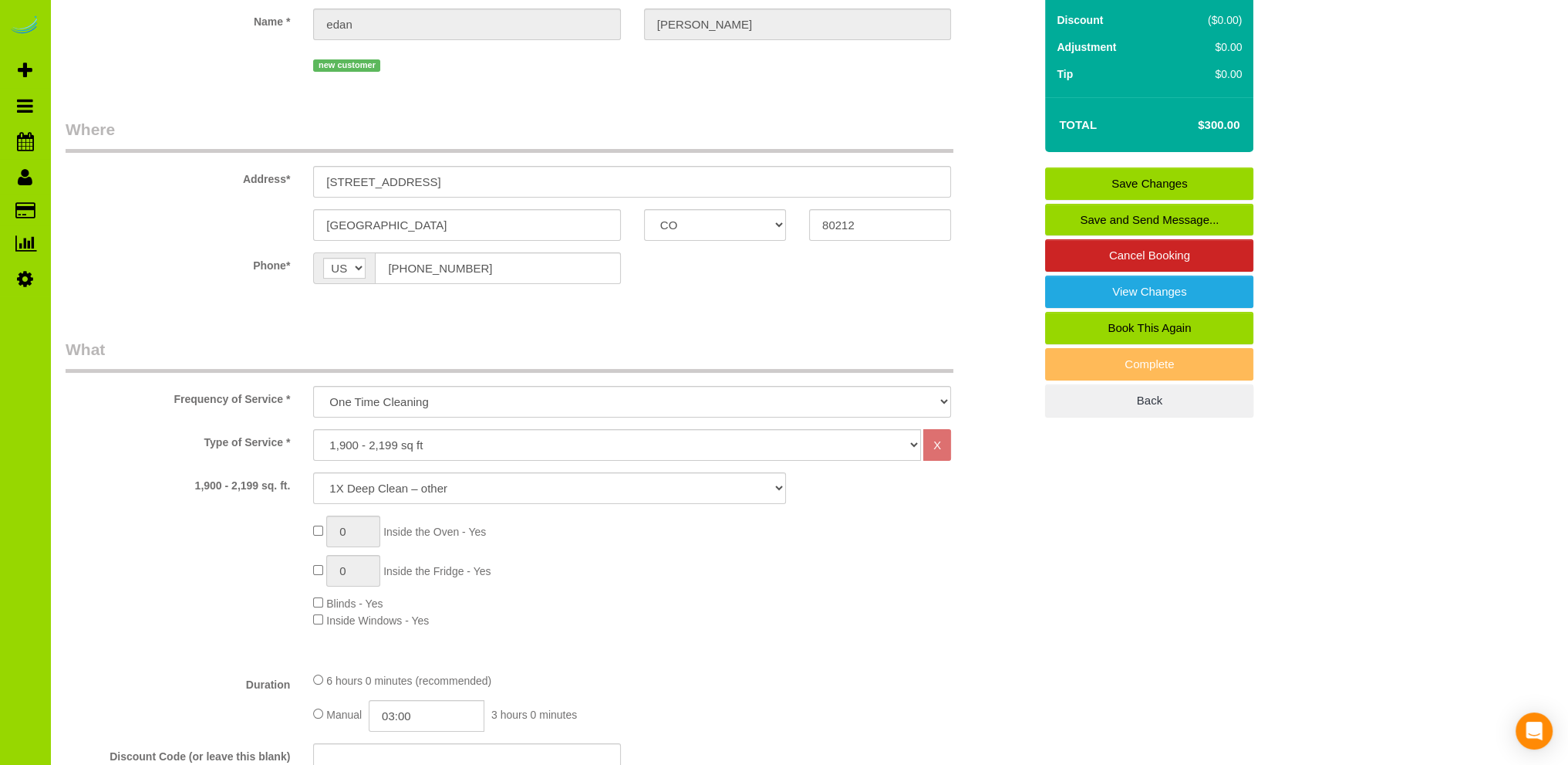
scroll to position [0, 0]
